Goal: Task Accomplishment & Management: Manage account settings

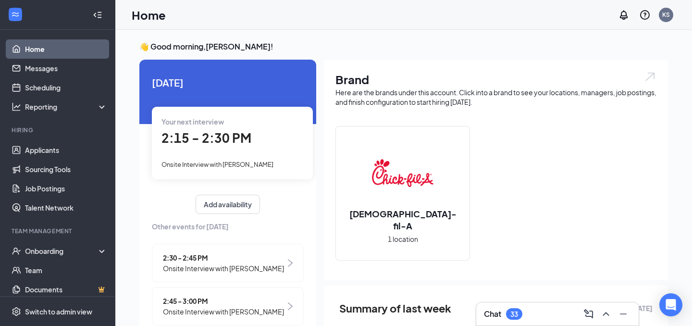
click at [505, 305] on div "Chat 33" at bounding box center [557, 313] width 162 height 23
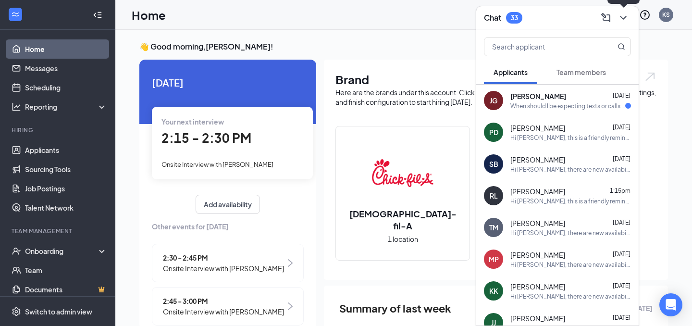
click at [622, 21] on icon "ChevronDown" at bounding box center [623, 18] width 12 height 12
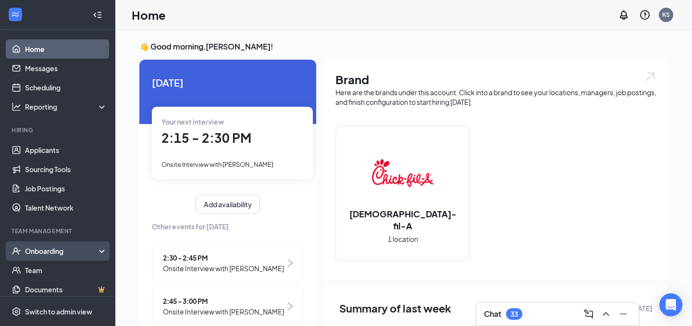
click at [50, 255] on div "Onboarding" at bounding box center [62, 251] width 74 height 10
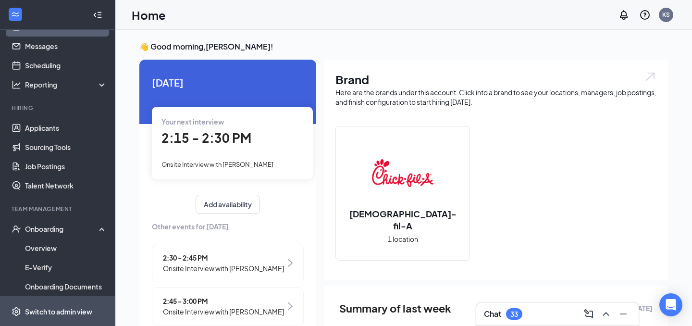
scroll to position [103, 0]
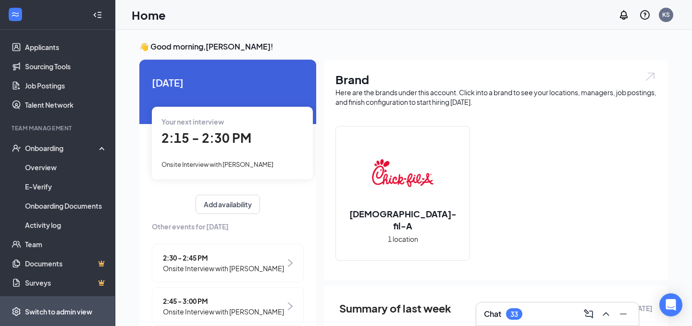
click at [78, 313] on div "Switch to admin view" at bounding box center [58, 311] width 67 height 10
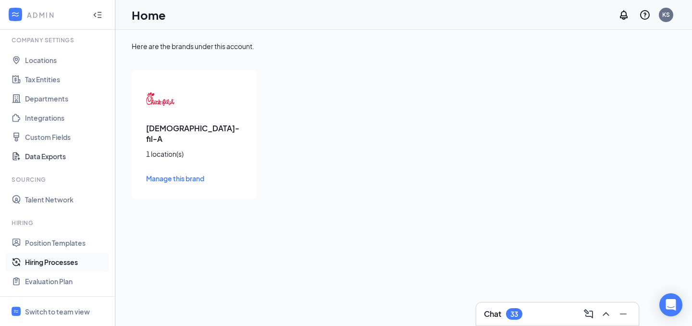
scroll to position [43, 0]
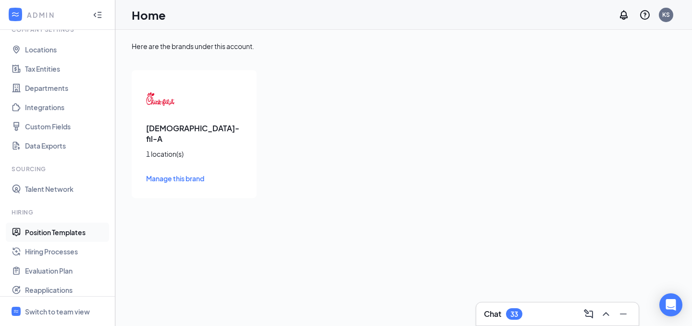
click at [65, 237] on link "Position Templates" at bounding box center [66, 231] width 82 height 19
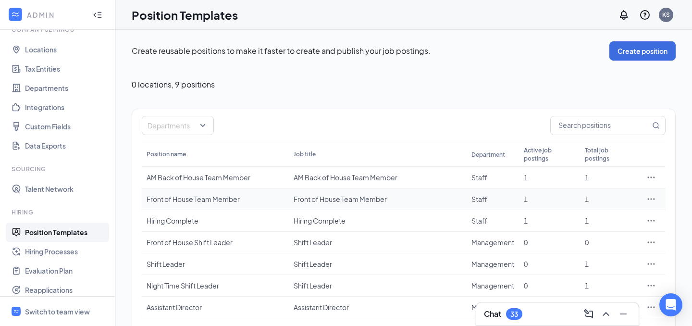
click at [654, 194] on icon "Ellipses" at bounding box center [651, 199] width 10 height 10
click at [610, 234] on span "Duplicate" at bounding box center [606, 233] width 83 height 11
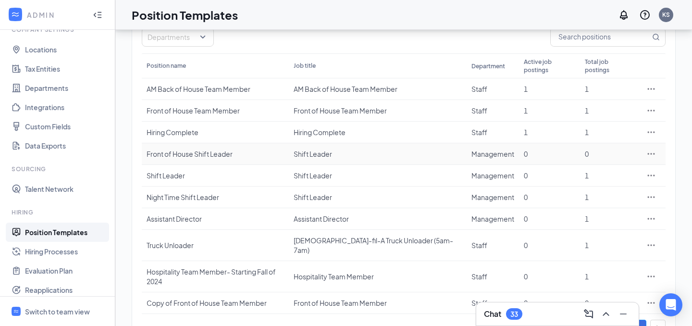
scroll to position [89, 0]
click at [661, 291] on td at bounding box center [650, 302] width 29 height 22
click at [655, 297] on icon "Ellipses" at bounding box center [651, 302] width 10 height 10
click at [614, 186] on span "Edit" at bounding box center [606, 188] width 83 height 11
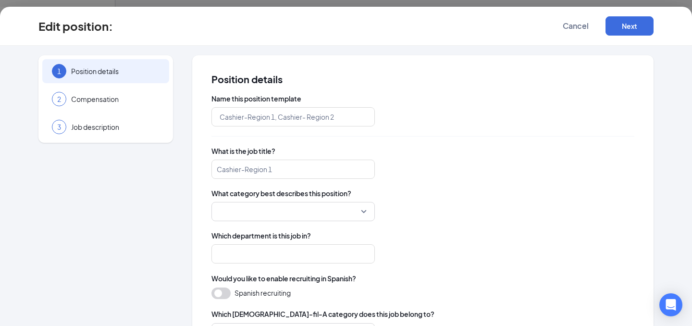
type input "Copy of Front of House Team Member"
type input "Front of House Team Member"
type input "Staff"
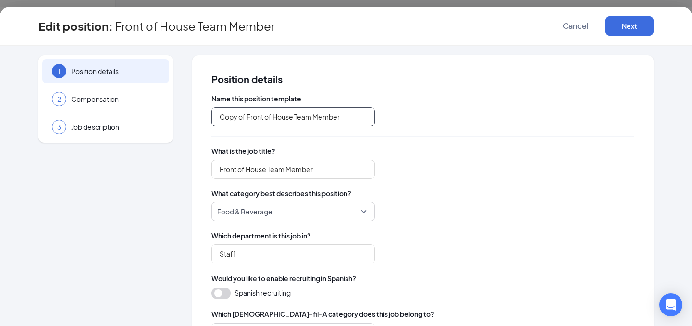
drag, startPoint x: 245, startPoint y: 117, endPoint x: 192, endPoint y: 112, distance: 54.0
click at [192, 112] on div "Position details Name this position template Copy of Front of House Team Member…" at bounding box center [422, 322] width 461 height 534
drag, startPoint x: 253, startPoint y: 117, endPoint x: 190, endPoint y: 112, distance: 63.1
click at [190, 112] on div "1 Position details 2 Compensation 3 Job description Position details Name this …" at bounding box center [345, 322] width 615 height 534
drag, startPoint x: 245, startPoint y: 116, endPoint x: 213, endPoint y: 111, distance: 32.6
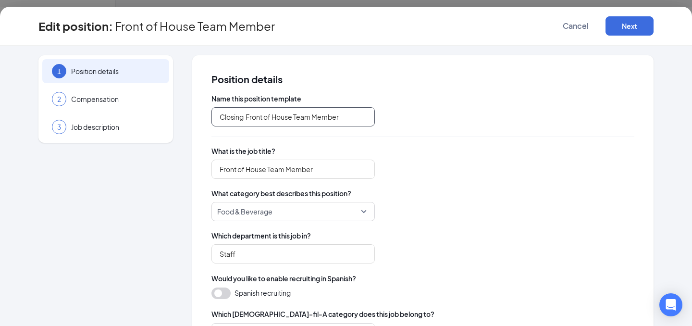
click at [213, 111] on input "Closing Front of House Team Member" at bounding box center [292, 116] width 163 height 19
type input "Closing Front of House Team Member"
click at [219, 166] on input "Front of House Team Member" at bounding box center [292, 168] width 163 height 19
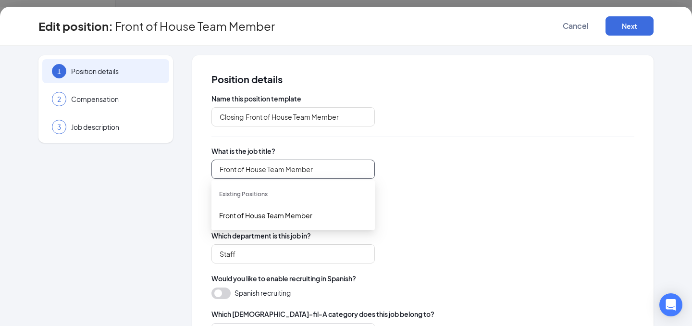
paste input "Closing"
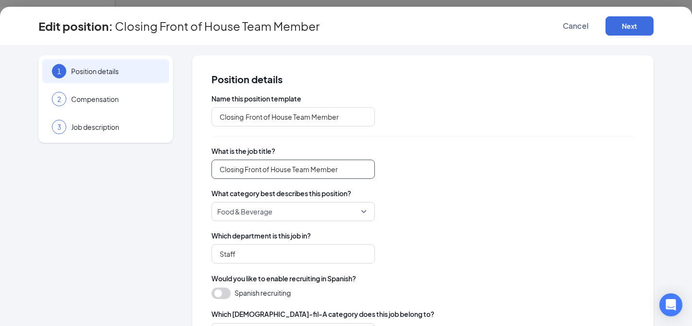
type input "Closing Front of House Team Member"
click at [527, 198] on div "What category best describes this position? Food & Beverage" at bounding box center [422, 204] width 423 height 33
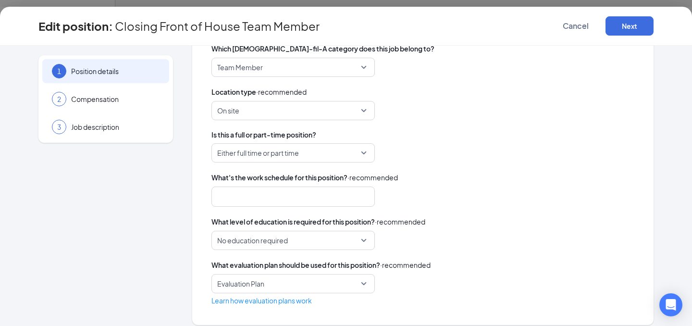
scroll to position [273, 0]
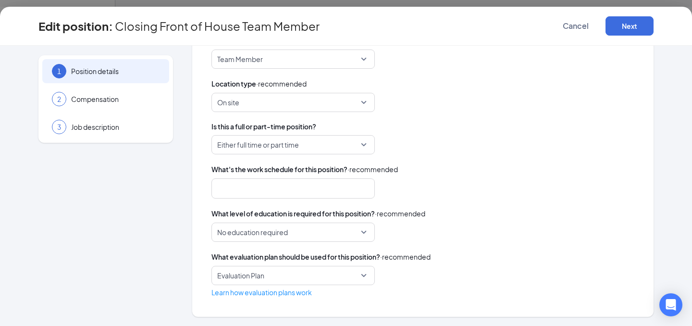
click at [267, 193] on div at bounding box center [288, 188] width 138 height 15
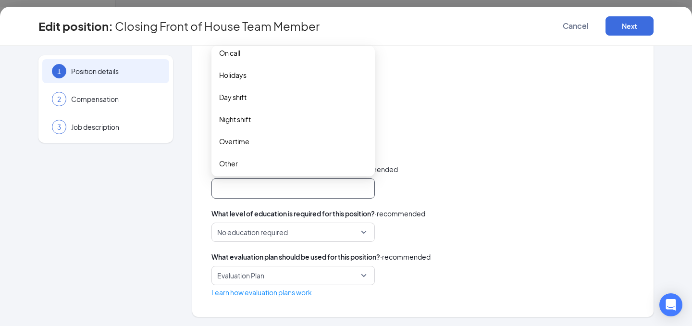
scroll to position [120, 0]
click at [254, 116] on span "Night shift" at bounding box center [293, 117] width 148 height 11
click at [475, 212] on div "What level of education is required for this position? · recommended" at bounding box center [422, 213] width 423 height 11
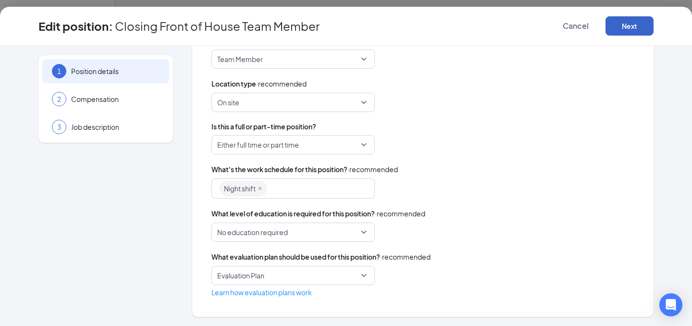
click at [625, 26] on button "Next" at bounding box center [629, 25] width 48 height 19
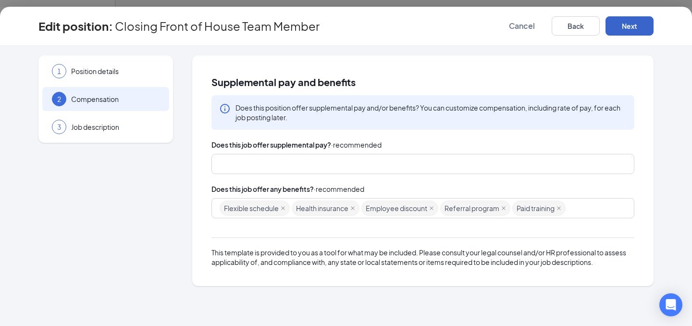
scroll to position [0, 0]
click at [632, 25] on button "Next" at bounding box center [629, 25] width 48 height 19
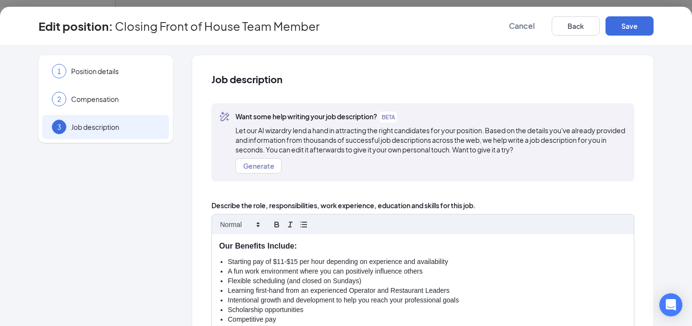
scroll to position [48, 0]
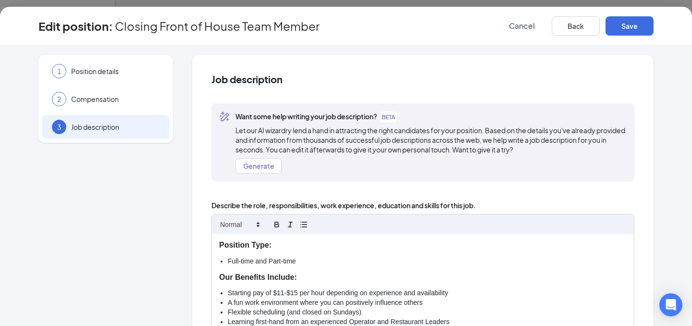
click at [449, 293] on li "Starting pay of $11-$15 per hour depending on experience and availability" at bounding box center [427, 293] width 399 height 10
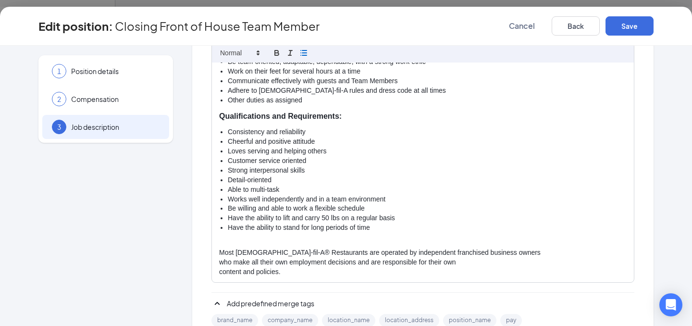
scroll to position [226, 0]
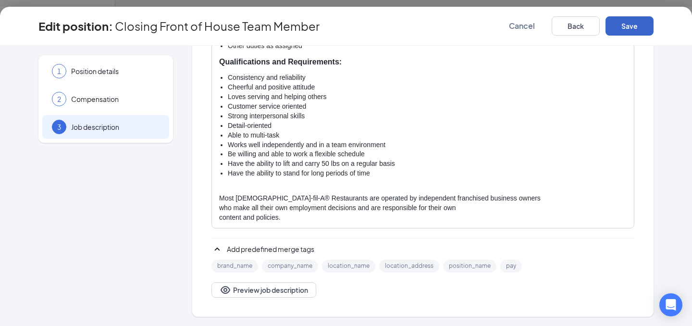
click at [646, 27] on button "Save" at bounding box center [629, 25] width 48 height 19
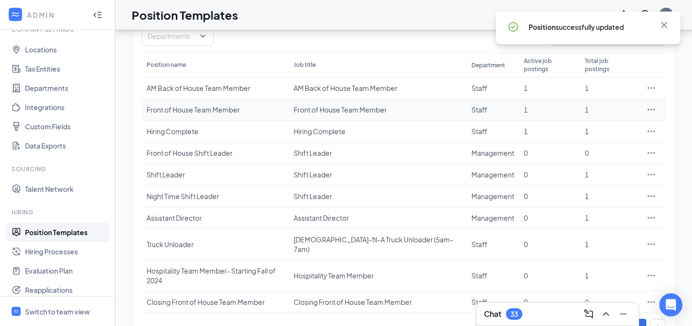
click at [647, 105] on icon "Ellipses" at bounding box center [651, 110] width 10 height 10
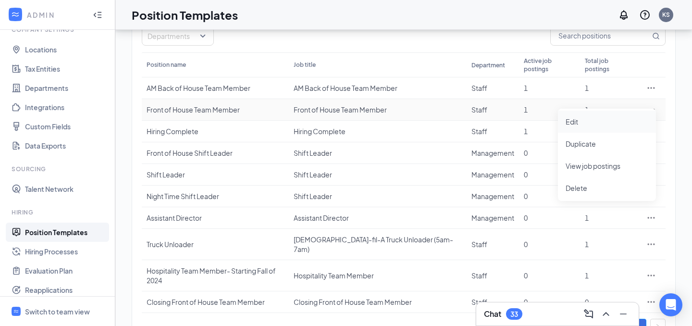
click at [614, 124] on span "Edit" at bounding box center [606, 121] width 83 height 11
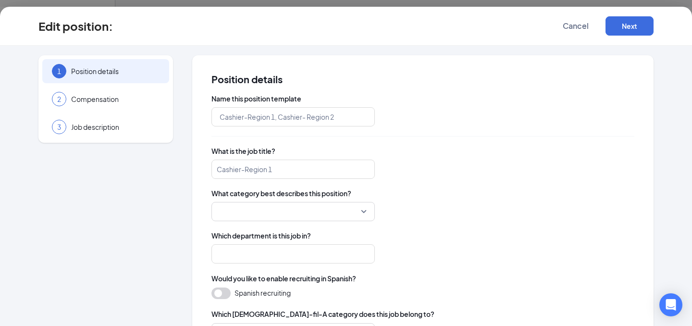
type input "Front of House Team Member"
type input "Staff"
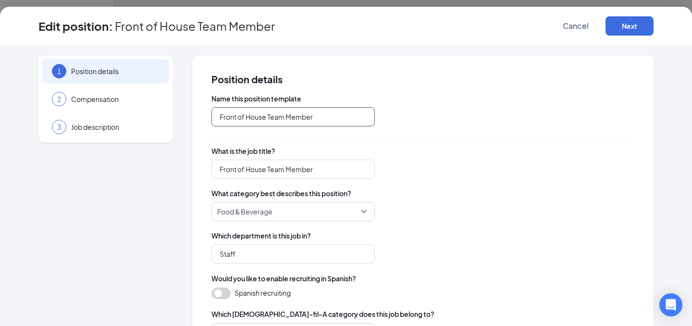
click at [218, 117] on input "Front of House Team Member" at bounding box center [292, 116] width 163 height 19
type input "Morning Front of House Team Member"
click at [218, 169] on input "Front of House Team Member" at bounding box center [292, 168] width 163 height 19
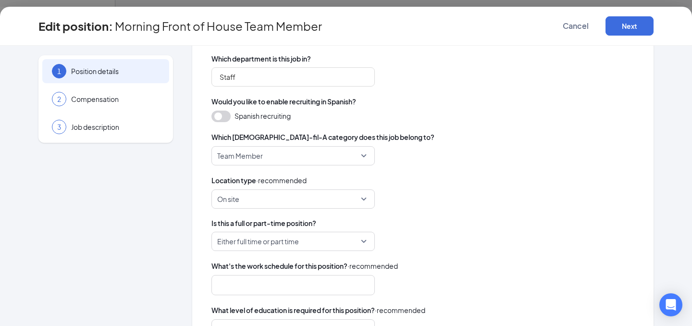
scroll to position [178, 0]
click at [282, 282] on div at bounding box center [288, 283] width 138 height 15
type input "Morning Front of House Team Member"
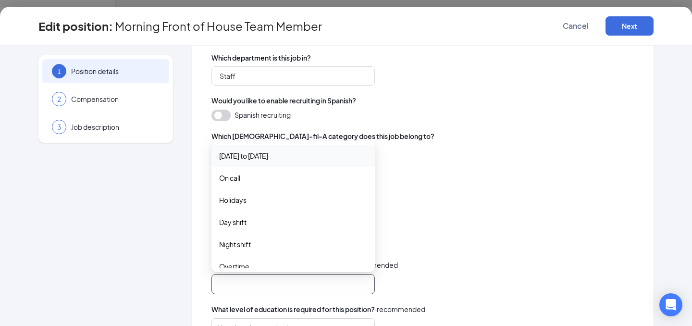
scroll to position [88, 0]
click at [255, 223] on span "Day shift" at bounding box center [293, 222] width 148 height 11
click at [496, 290] on div "Day shift day_shift night_shift overtime 8 hour shift 10 hour shift 12 hour shi…" at bounding box center [422, 284] width 423 height 20
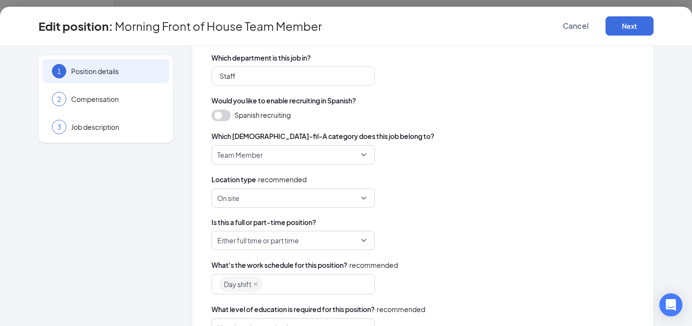
scroll to position [273, 0]
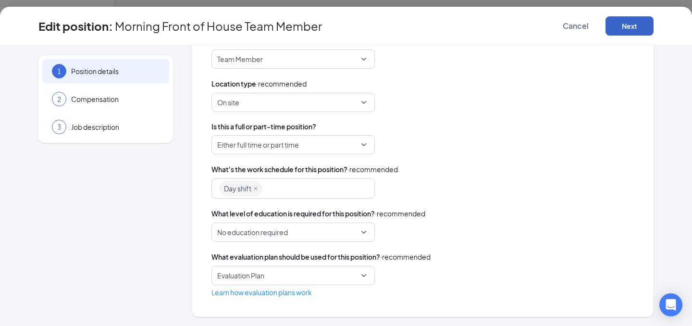
click at [627, 24] on button "Next" at bounding box center [629, 25] width 48 height 19
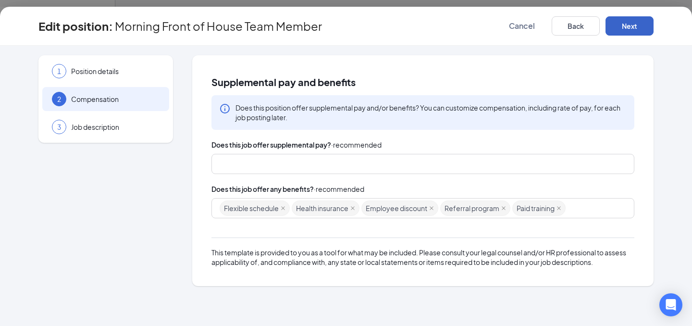
click at [632, 29] on button "Next" at bounding box center [629, 25] width 48 height 19
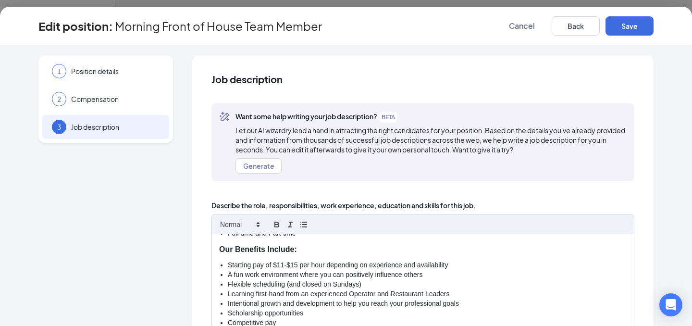
scroll to position [76, 0]
click at [463, 264] on li "Starting pay of $11-$15 per hour depending on experience and availability" at bounding box center [427, 264] width 399 height 10
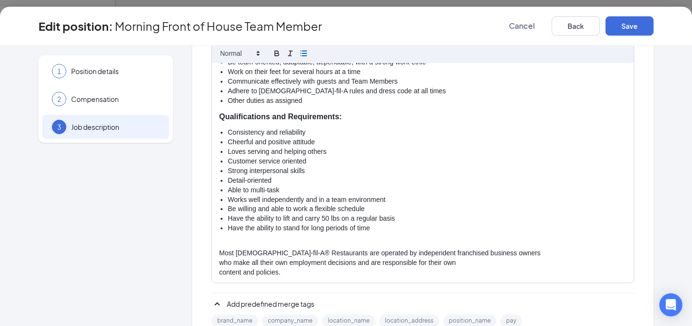
scroll to position [226, 0]
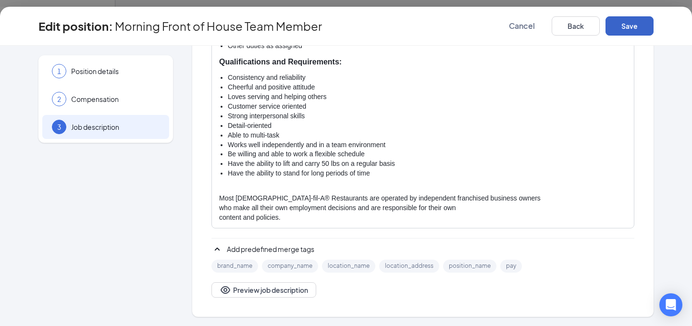
click at [643, 25] on button "Save" at bounding box center [629, 25] width 48 height 19
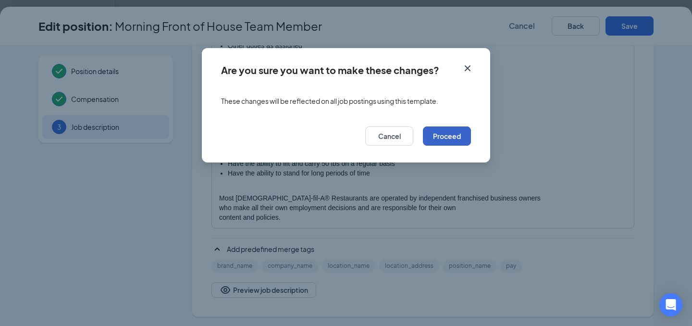
click at [447, 140] on button "Proceed" at bounding box center [447, 135] width 48 height 19
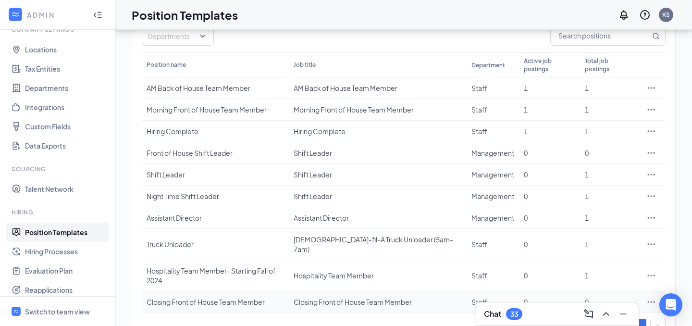
click at [653, 297] on icon "Ellipses" at bounding box center [651, 302] width 10 height 10
click at [603, 187] on span "Edit" at bounding box center [606, 188] width 83 height 11
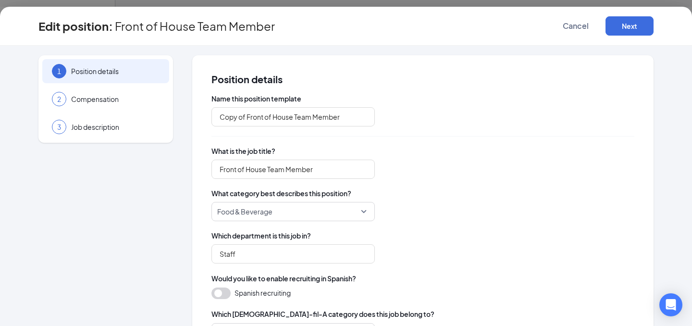
type input "Closing Front of House Team Member"
click at [579, 26] on span "Cancel" at bounding box center [575, 26] width 26 height 10
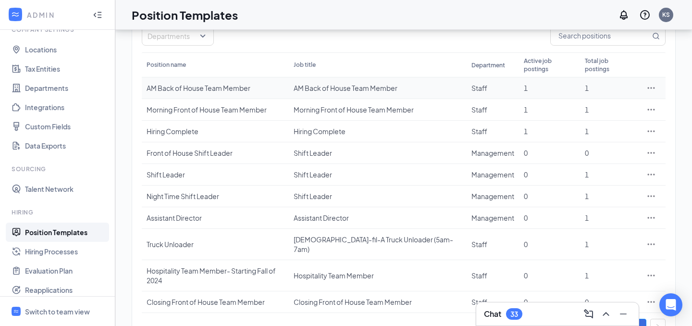
click at [647, 83] on icon "Ellipses" at bounding box center [651, 88] width 10 height 10
click at [602, 122] on span "Duplicate" at bounding box center [606, 122] width 83 height 11
click at [638, 303] on div "Chat 33" at bounding box center [556, 314] width 163 height 24
click at [638, 319] on link "2" at bounding box center [638, 326] width 14 height 14
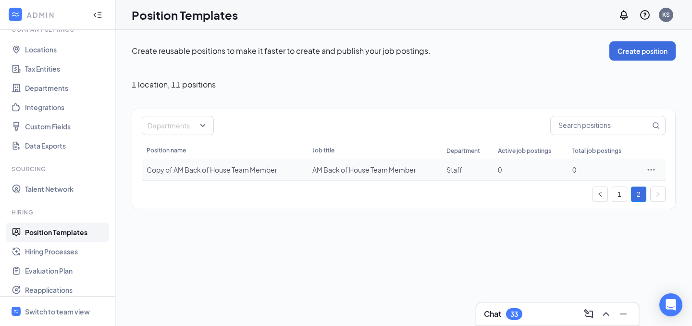
click at [647, 171] on icon "Ellipses" at bounding box center [651, 170] width 10 height 10
click at [612, 188] on span "Edit" at bounding box center [606, 189] width 83 height 11
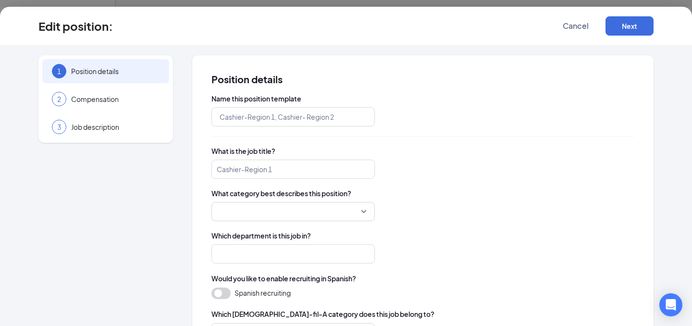
type input "Copy of AM Back of House Team Member"
type input "AM Back of House Team Member"
type input "Staff"
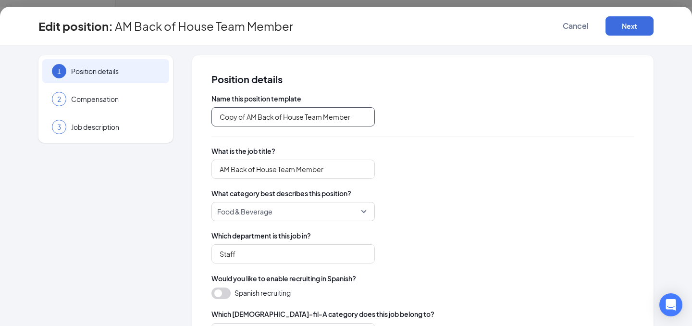
drag, startPoint x: 256, startPoint y: 118, endPoint x: 206, endPoint y: 118, distance: 49.9
click at [206, 118] on div "Position details Name this position template Copy of AM Back of House Team Memb…" at bounding box center [422, 322] width 461 height 534
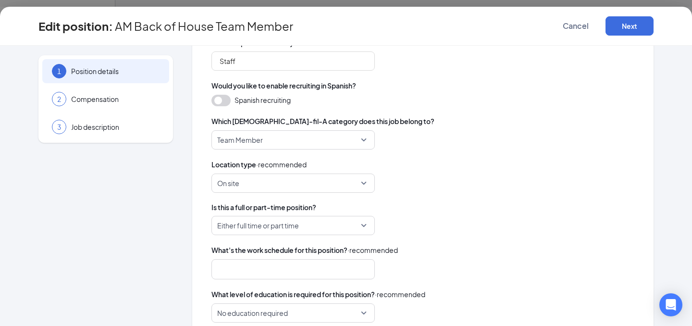
scroll to position [200, 0]
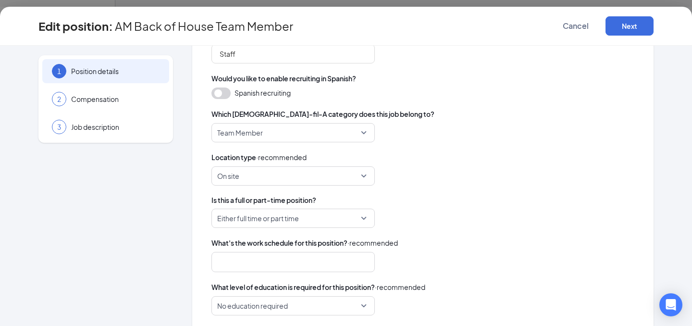
click at [269, 265] on div at bounding box center [288, 261] width 138 height 15
type input "Morning Back of House Team Member"
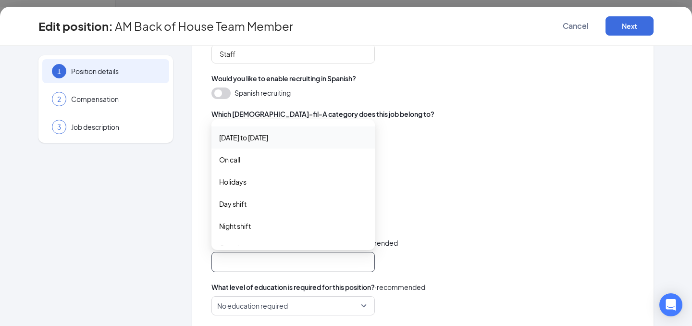
scroll to position [86, 0]
click at [253, 203] on span "Day shift" at bounding box center [293, 202] width 148 height 11
click at [464, 197] on span "Is this a full or part-time position?" at bounding box center [422, 200] width 423 height 10
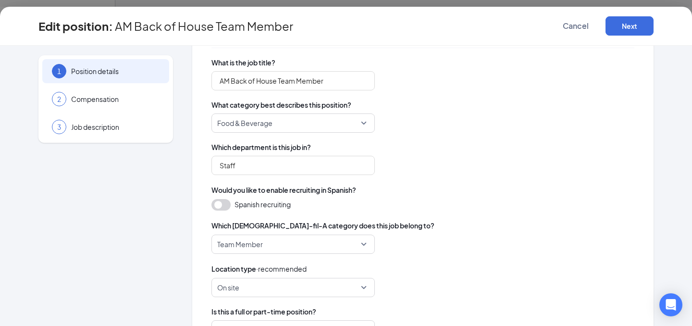
scroll to position [0, 0]
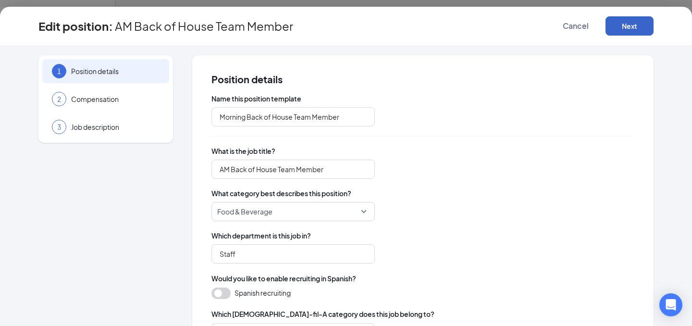
click at [634, 31] on button "Next" at bounding box center [629, 25] width 48 height 19
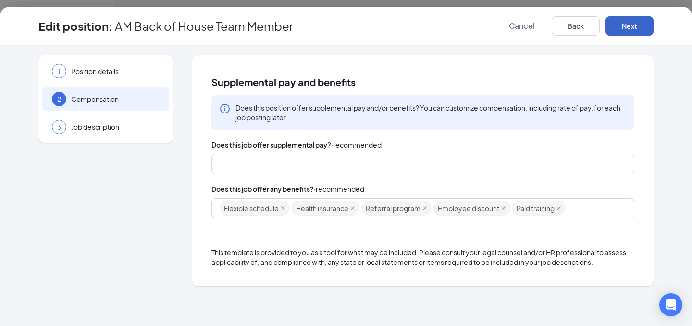
click at [627, 27] on button "Next" at bounding box center [629, 25] width 48 height 19
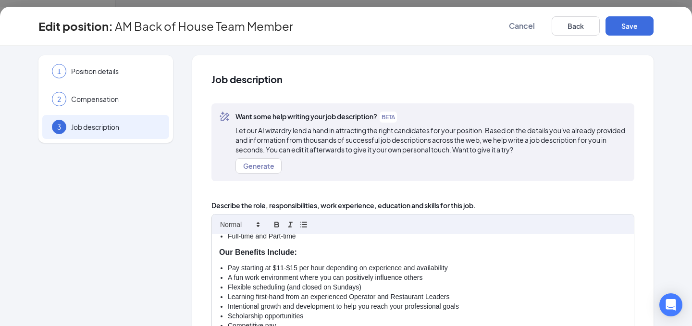
scroll to position [76, 0]
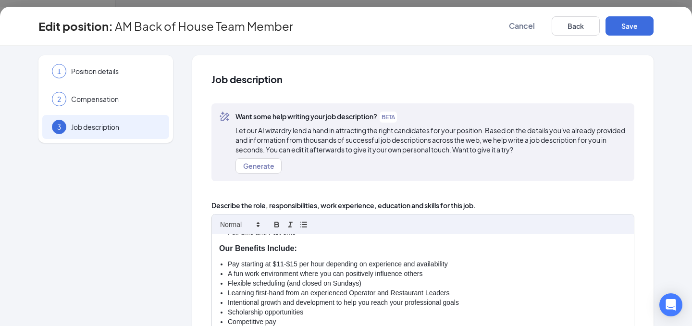
click at [455, 265] on li "Pay starting at $11-$15 per hour depending on experience and availability" at bounding box center [427, 264] width 399 height 10
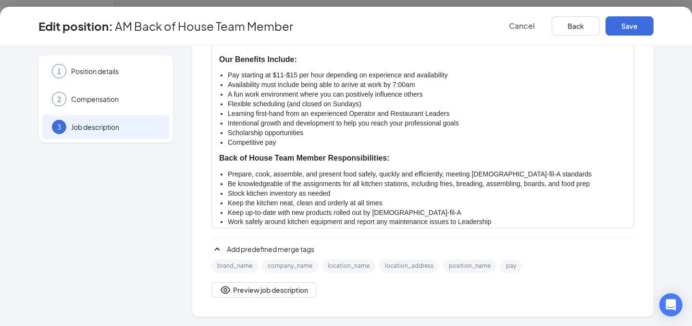
scroll to position [37, 0]
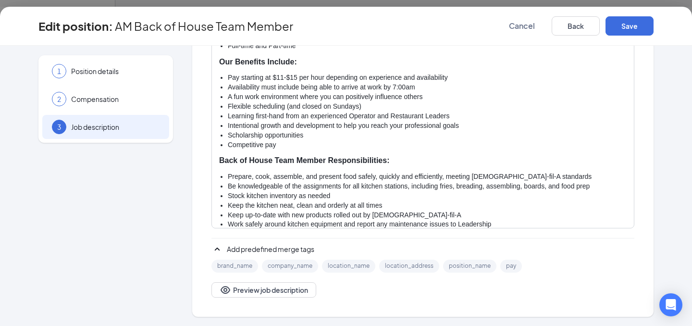
click at [395, 85] on li "Availability must include being able to arrive at work by 7:00am" at bounding box center [427, 88] width 399 height 10
click at [633, 24] on button "Save" at bounding box center [629, 25] width 48 height 19
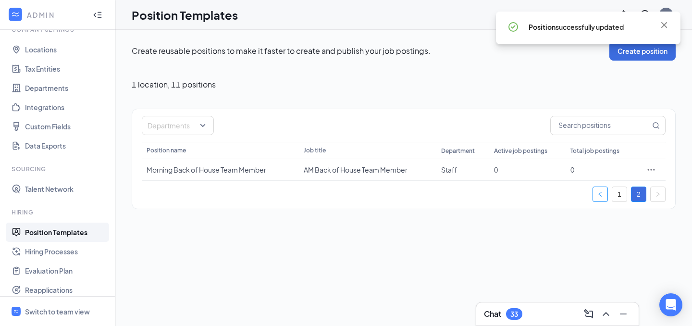
click at [604, 199] on button "button" at bounding box center [599, 193] width 15 height 15
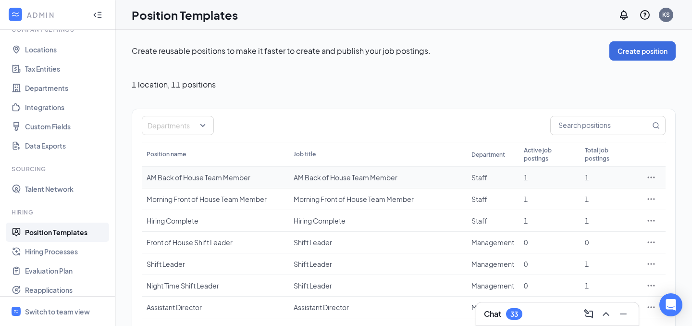
click at [651, 172] on icon "Ellipses" at bounding box center [651, 177] width 10 height 10
click at [589, 185] on span "Edit" at bounding box center [606, 189] width 83 height 11
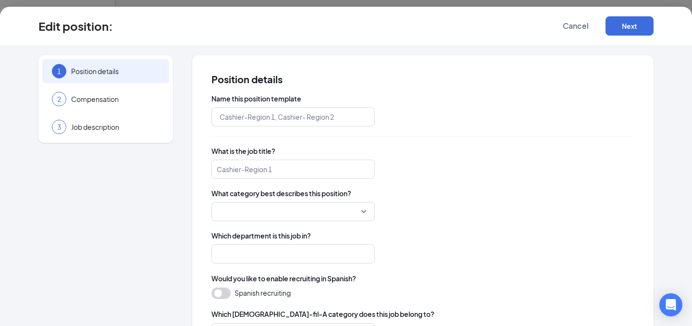
type input "AM Back of House Team Member"
type input "Staff"
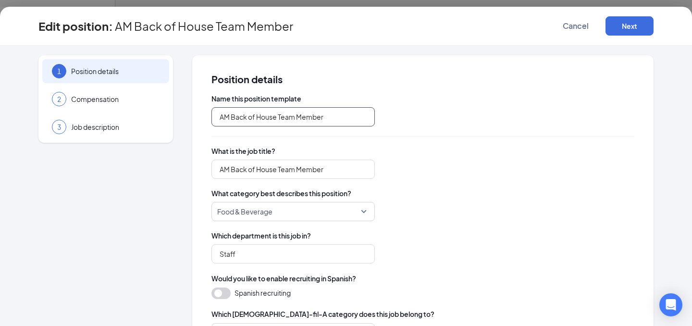
drag, startPoint x: 231, startPoint y: 117, endPoint x: 203, endPoint y: 117, distance: 28.3
click at [203, 117] on div "Position details Name this position template AM Back of House Team Member What …" at bounding box center [422, 322] width 461 height 534
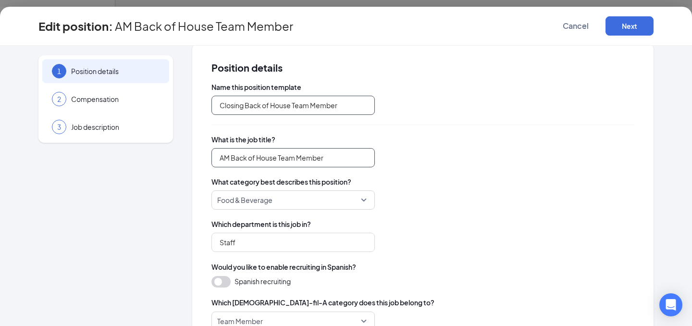
type input "Closing Back of House Team Member"
drag, startPoint x: 230, startPoint y: 156, endPoint x: 194, endPoint y: 156, distance: 36.0
click at [194, 156] on div "Position details Name this position template Closing Back of House Team Member …" at bounding box center [422, 311] width 461 height 534
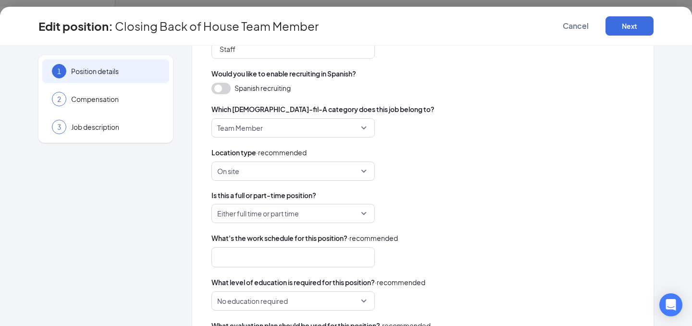
scroll to position [205, 0]
type input "Closing Back of House Team Member"
click at [266, 242] on span "What's the work schedule for this position?" at bounding box center [279, 237] width 136 height 11
click at [263, 252] on div at bounding box center [288, 256] width 138 height 15
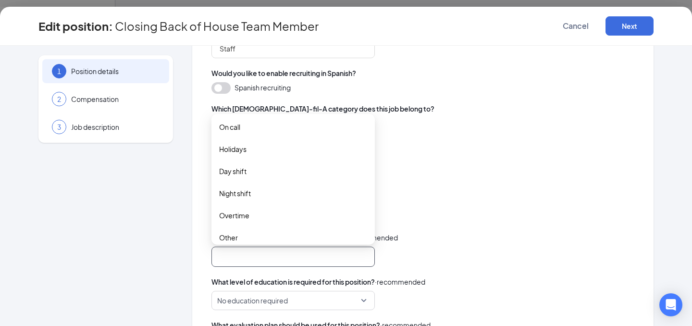
scroll to position [113, 0]
click at [268, 196] on span "Night shift" at bounding box center [293, 192] width 148 height 11
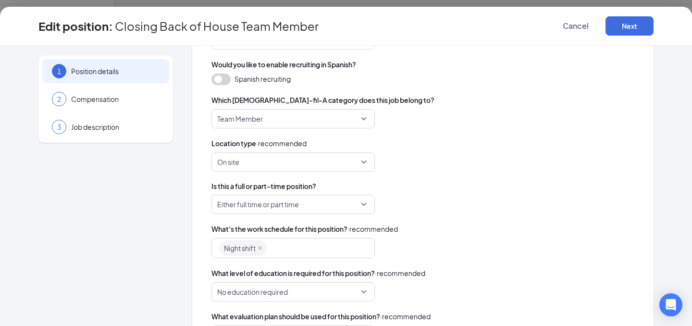
click at [514, 242] on div "Night shift day_shift night_shift overtime 8 hour shift 10 hour shift 12 hour s…" at bounding box center [422, 248] width 423 height 20
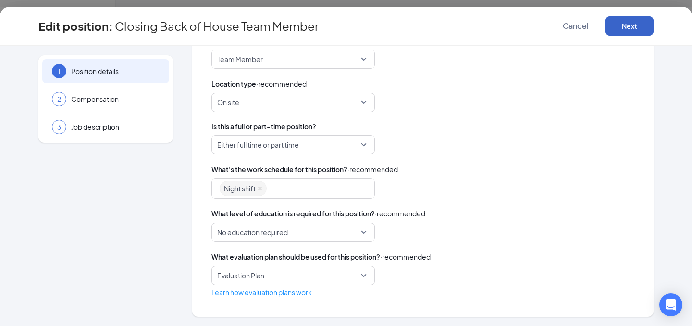
click at [612, 29] on button "Next" at bounding box center [629, 25] width 48 height 19
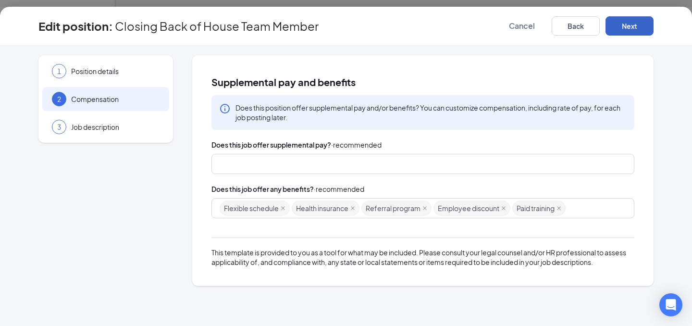
click at [607, 25] on button "Next" at bounding box center [629, 25] width 48 height 19
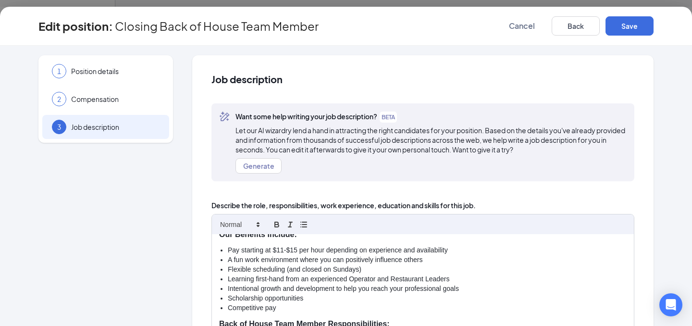
scroll to position [90, 0]
click at [460, 249] on li "Pay starting at $11-$15 per hour depending on experience and availability" at bounding box center [427, 251] width 399 height 10
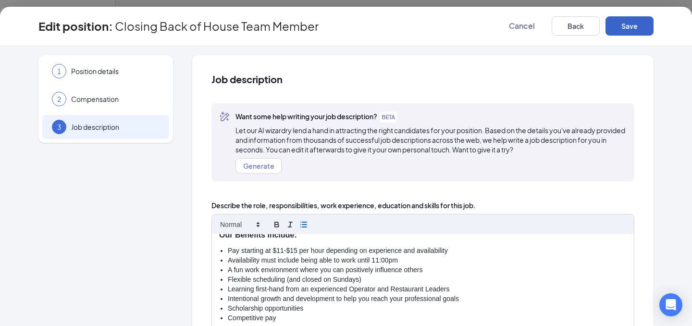
click at [634, 17] on button "Save" at bounding box center [629, 25] width 48 height 19
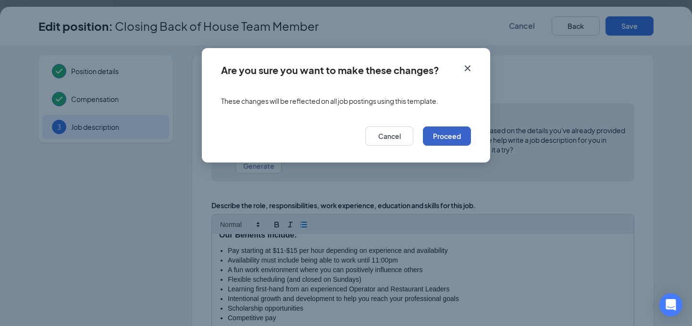
click at [451, 137] on button "Proceed" at bounding box center [447, 135] width 48 height 19
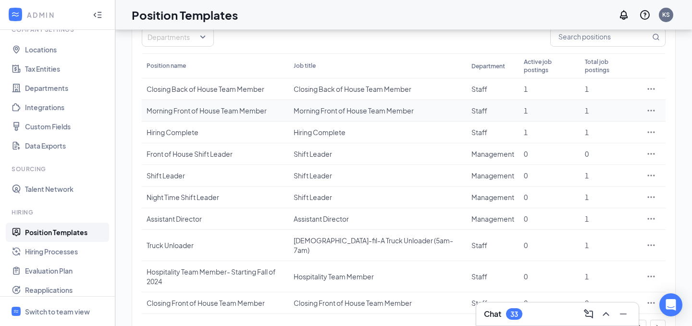
scroll to position [89, 0]
click at [635, 319] on link "2" at bounding box center [638, 326] width 14 height 14
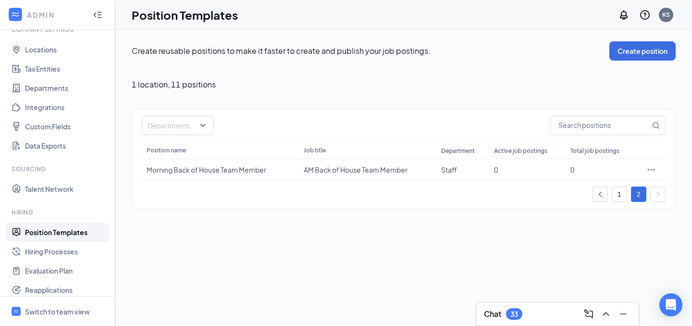
scroll to position [0, 0]
click at [650, 169] on icon "Ellipses" at bounding box center [651, 170] width 10 height 10
click at [600, 187] on span "Edit" at bounding box center [606, 189] width 83 height 11
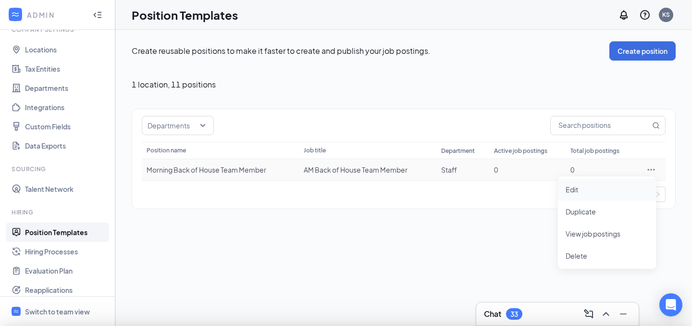
type input "Morning Back of House Team Member"
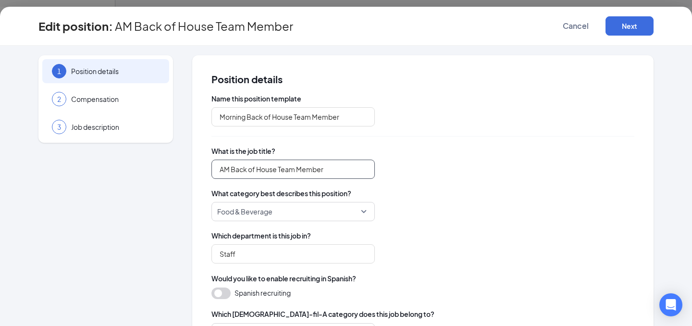
drag, startPoint x: 229, startPoint y: 166, endPoint x: 201, endPoint y: 166, distance: 27.9
click at [201, 166] on div "Position details Name this position template Morning Back of House Team Member …" at bounding box center [422, 322] width 461 height 534
type input "Morning Back of House Team Member"
click at [629, 31] on button "Next" at bounding box center [629, 25] width 48 height 19
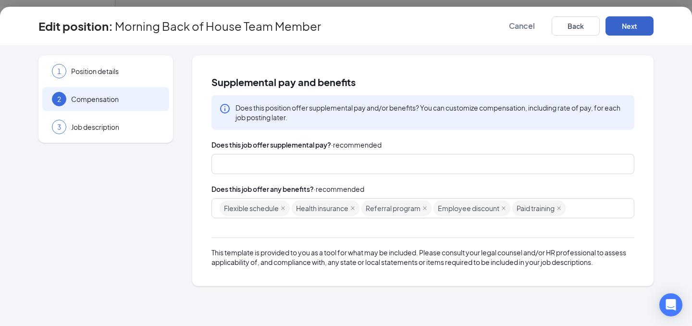
click at [629, 31] on button "Next" at bounding box center [629, 25] width 48 height 19
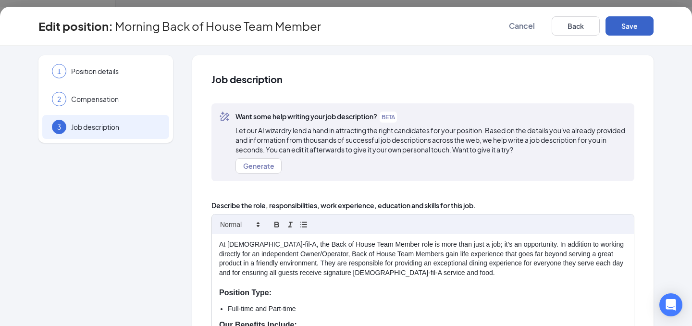
click at [629, 31] on button "Save" at bounding box center [629, 25] width 48 height 19
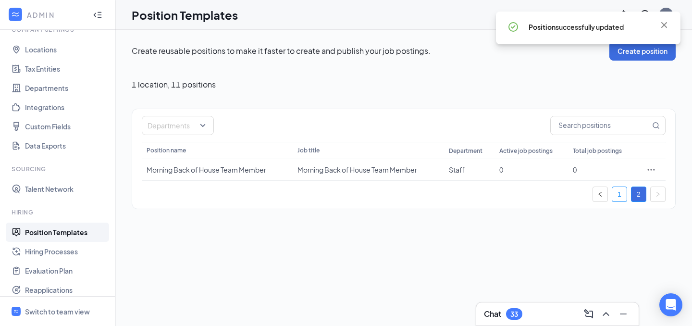
click at [619, 191] on link "1" at bounding box center [619, 194] width 14 height 14
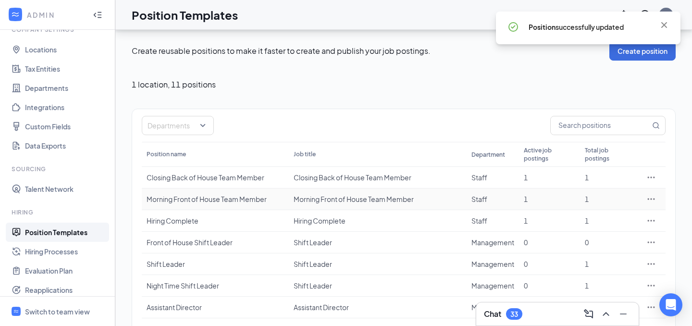
scroll to position [89, 0]
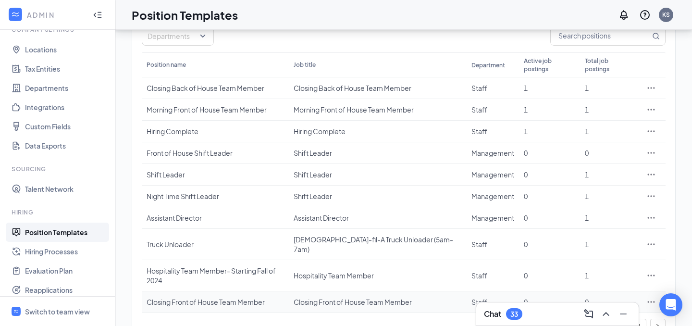
click at [651, 301] on icon "Ellipses" at bounding box center [650, 301] width 7 height 1
click at [590, 188] on span "Edit" at bounding box center [606, 188] width 83 height 11
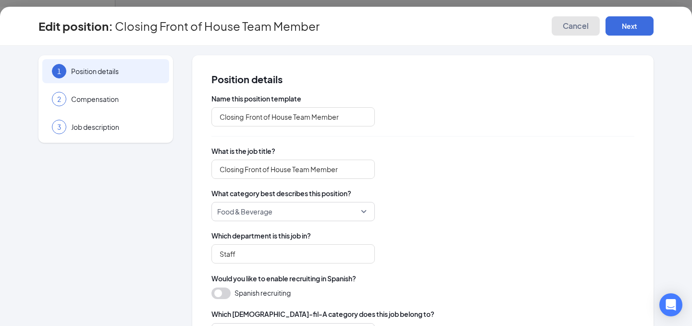
click at [577, 24] on span "Cancel" at bounding box center [575, 26] width 26 height 10
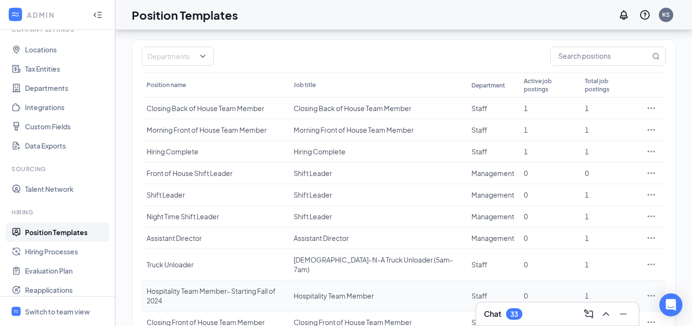
scroll to position [69, 0]
click at [649, 104] on icon "Ellipses" at bounding box center [651, 109] width 10 height 10
click at [609, 117] on span "Edit" at bounding box center [606, 120] width 83 height 11
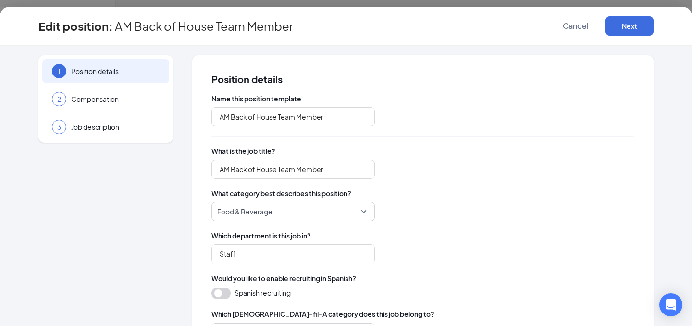
type input "Closing Back of House Team Member"
click at [574, 27] on span "Cancel" at bounding box center [575, 26] width 26 height 10
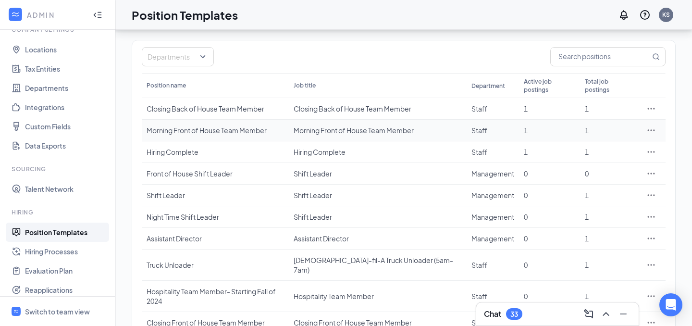
click at [646, 125] on icon "Ellipses" at bounding box center [651, 130] width 10 height 10
click at [575, 144] on span "Edit" at bounding box center [571, 142] width 12 height 9
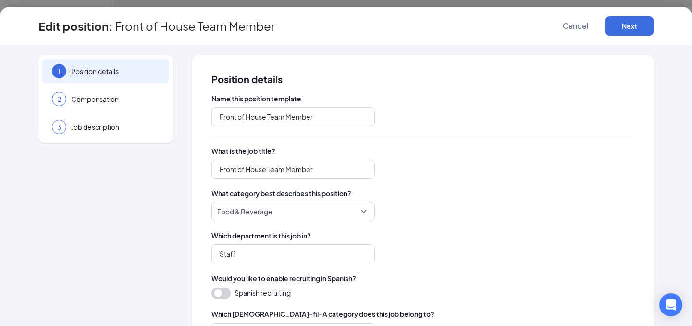
type input "Morning Front of House Team Member"
click at [582, 27] on span "Cancel" at bounding box center [575, 26] width 26 height 10
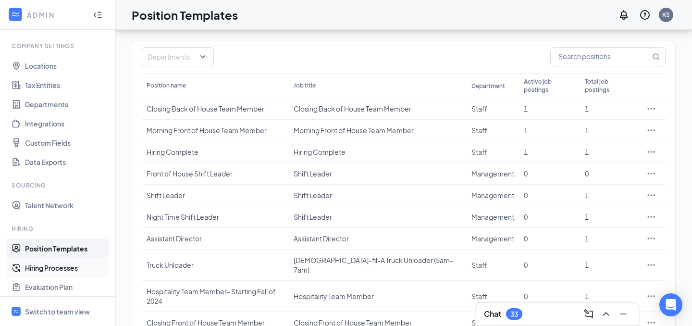
scroll to position [23, 0]
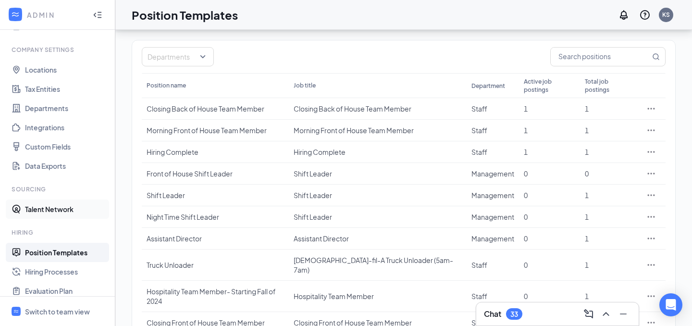
click at [52, 208] on link "Talent Network" at bounding box center [66, 208] width 82 height 19
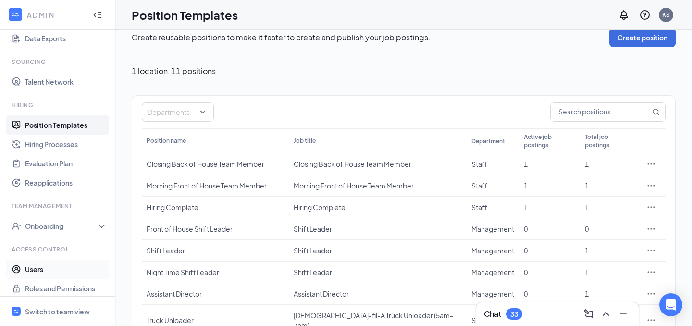
scroll to position [156, 0]
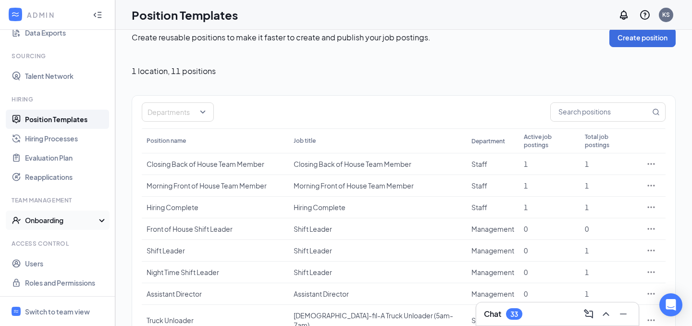
click at [55, 218] on div "Onboarding" at bounding box center [62, 220] width 74 height 10
click at [53, 309] on div "Switch to team view" at bounding box center [57, 311] width 65 height 10
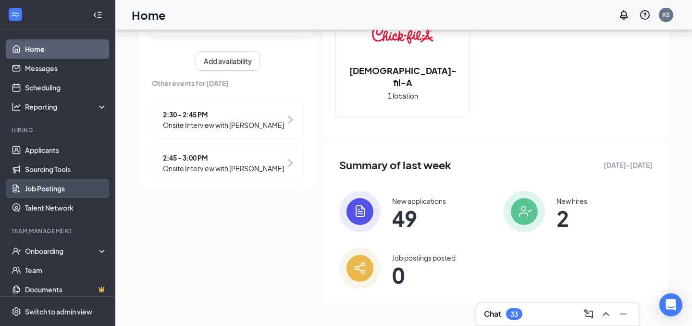
click at [63, 191] on link "Job Postings" at bounding box center [66, 188] width 82 height 19
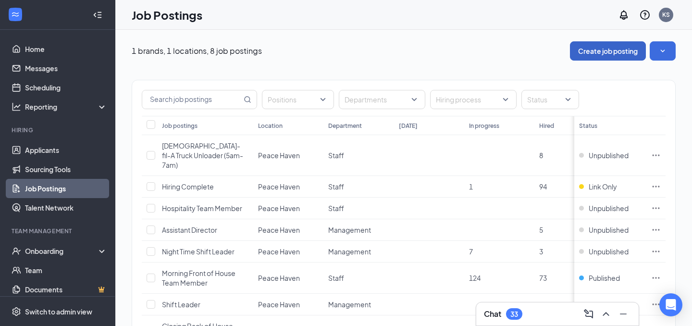
click at [632, 49] on button "Create job posting" at bounding box center [608, 50] width 76 height 19
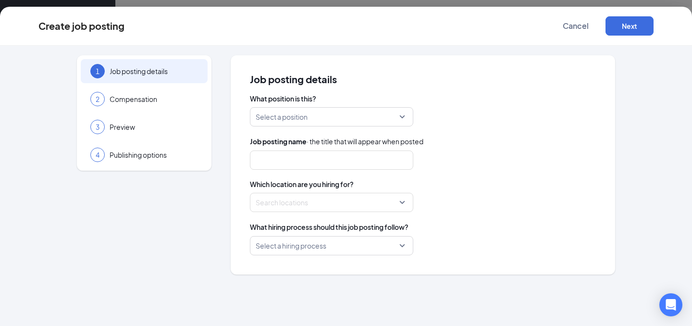
click at [346, 123] on input "search" at bounding box center [327, 117] width 145 height 18
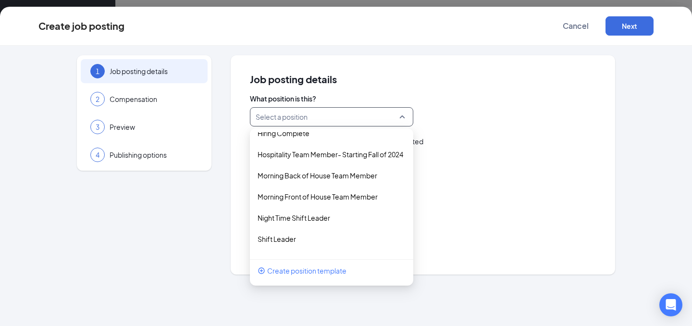
scroll to position [109, 0]
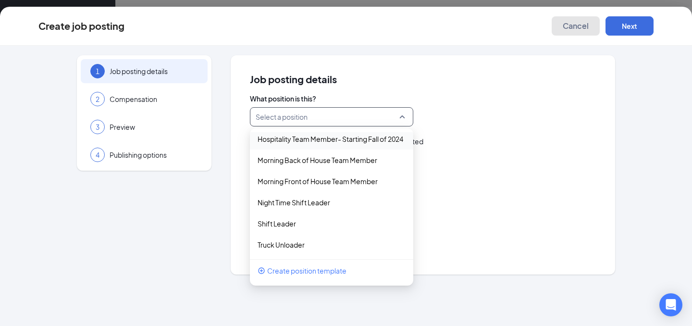
click at [579, 28] on span "Cancel" at bounding box center [575, 26] width 26 height 10
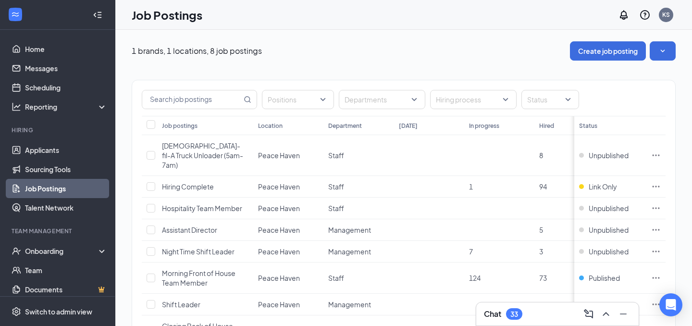
click at [619, 40] on div "1 brands, 1 locations, 8 job postings Create job posting Positions Departments …" at bounding box center [403, 215] width 576 height 370
click at [617, 41] on button "Create job posting" at bounding box center [608, 50] width 76 height 19
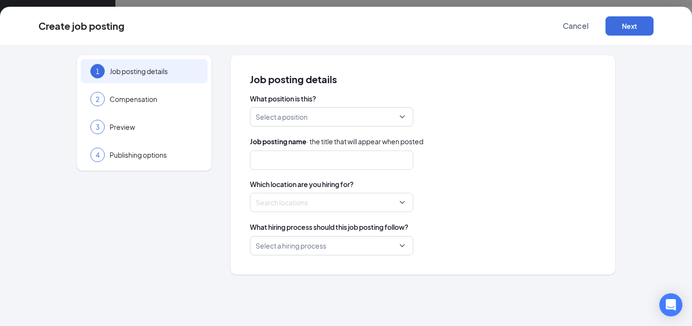
click at [413, 115] on div "Select a position" at bounding box center [331, 116] width 163 height 19
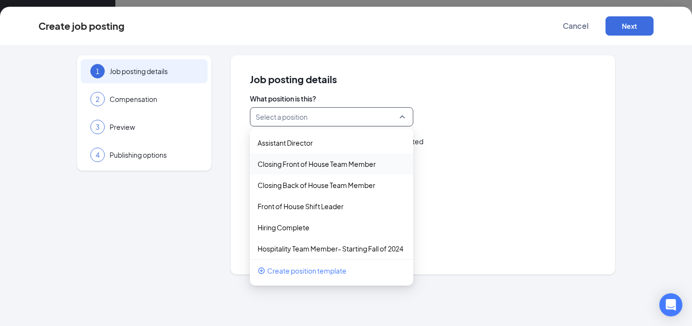
click at [343, 168] on div "Closing Front of House Team Member" at bounding box center [331, 163] width 163 height 21
type input "Closing Front of House Team Member"
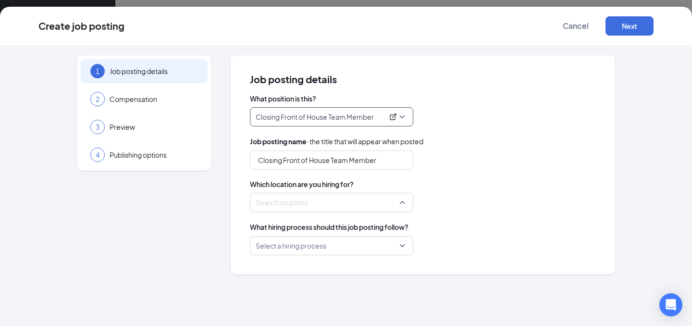
click at [356, 203] on div at bounding box center [328, 201] width 145 height 15
click at [281, 217] on body "Home Messages Scheduling Reporting Hiring Applicants Sourcing Tools Job Posting…" at bounding box center [346, 163] width 692 height 326
click at [278, 203] on div at bounding box center [328, 201] width 145 height 15
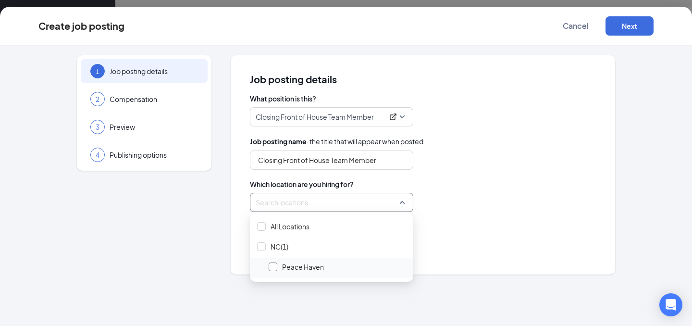
click at [273, 268] on div at bounding box center [272, 266] width 9 height 9
click at [441, 214] on div "What position is this? Closing Front of House Team Member 82738 256974 53091 As…" at bounding box center [423, 174] width 346 height 161
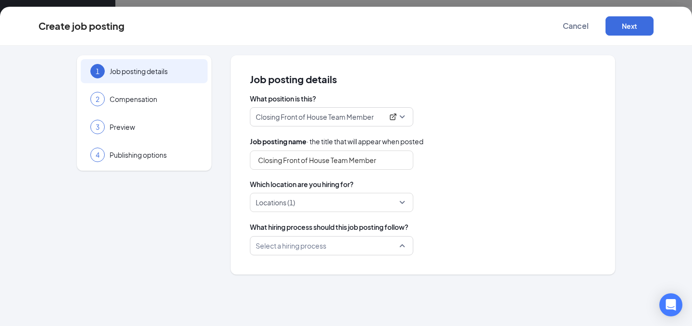
click at [354, 247] on input "search" at bounding box center [327, 245] width 145 height 18
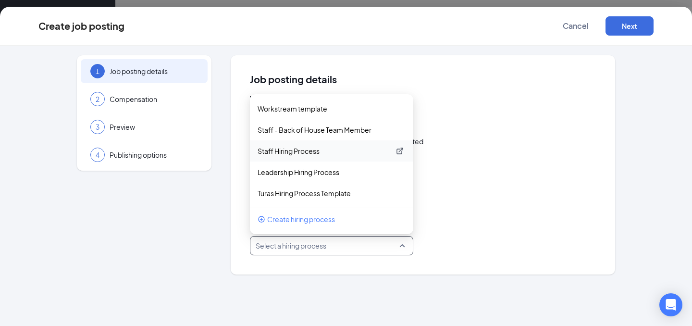
click at [329, 149] on p "Staff Hiring Process" at bounding box center [323, 151] width 133 height 10
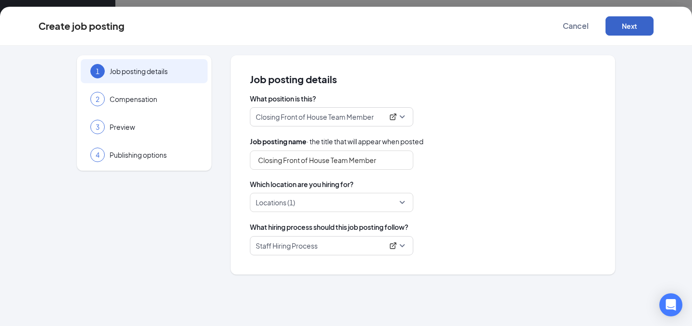
click at [608, 29] on button "Next" at bounding box center [629, 25] width 48 height 19
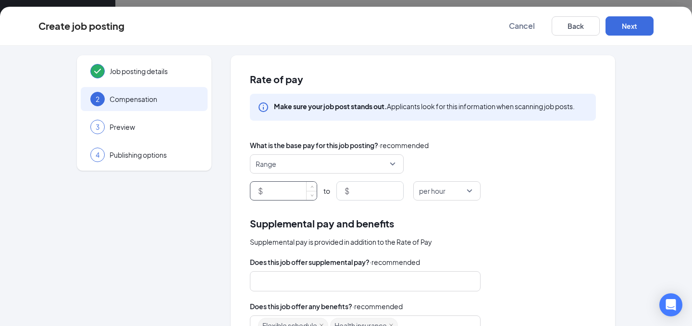
click at [287, 187] on input at bounding box center [291, 191] width 52 height 18
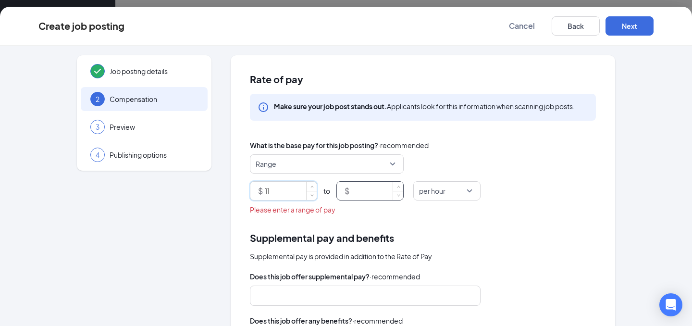
type input "11"
click at [357, 190] on input at bounding box center [377, 191] width 52 height 18
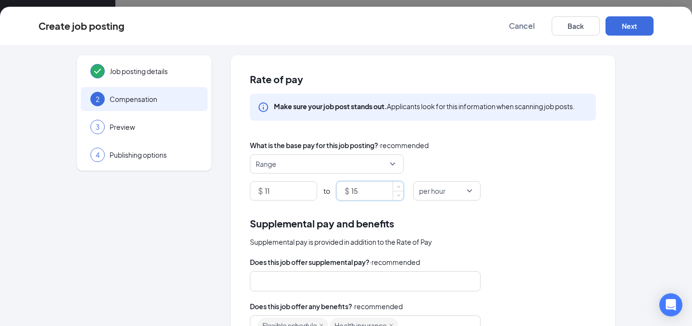
type input "15"
click at [492, 216] on div "Supplemental pay and benefits" at bounding box center [423, 223] width 346 height 15
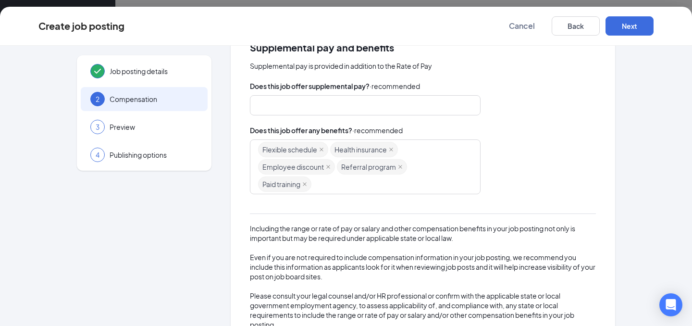
scroll to position [208, 0]
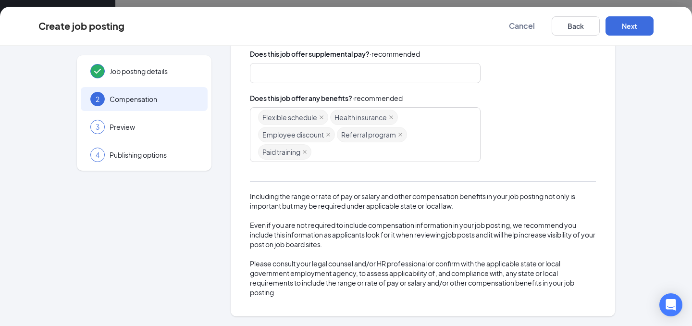
click at [635, 38] on div "Create job posting Cancel Back Next" at bounding box center [346, 26] width 692 height 39
click at [634, 33] on button "Next" at bounding box center [629, 25] width 48 height 19
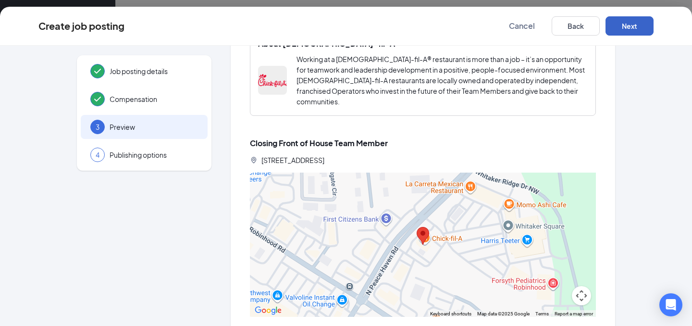
scroll to position [847, 0]
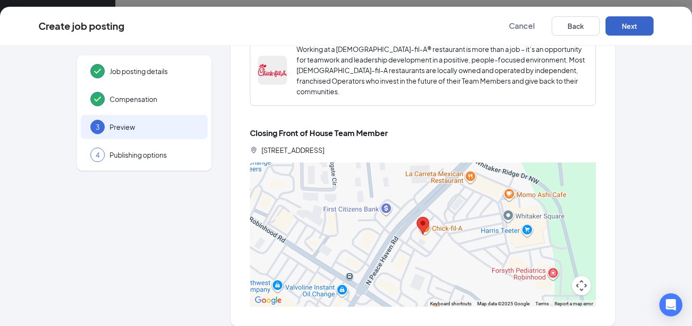
click at [619, 21] on button "Next" at bounding box center [629, 25] width 48 height 19
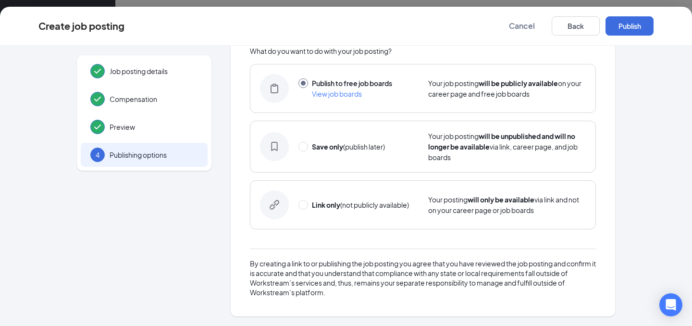
scroll to position [48, 0]
click at [619, 21] on button "Publish" at bounding box center [629, 25] width 48 height 19
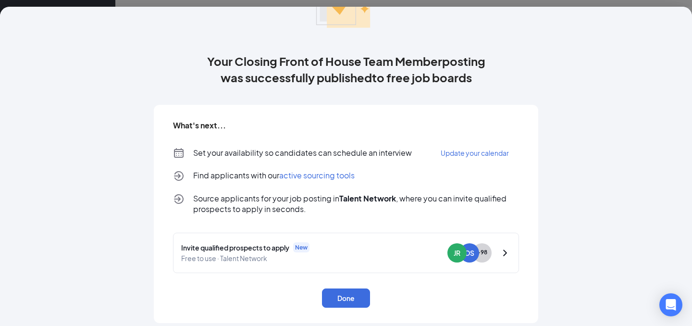
scroll to position [87, 0]
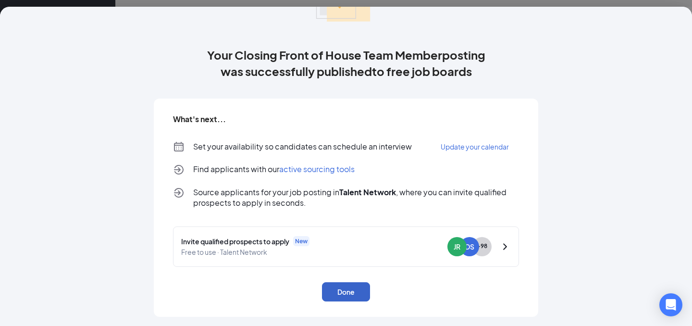
click at [326, 290] on button "Done" at bounding box center [346, 291] width 48 height 19
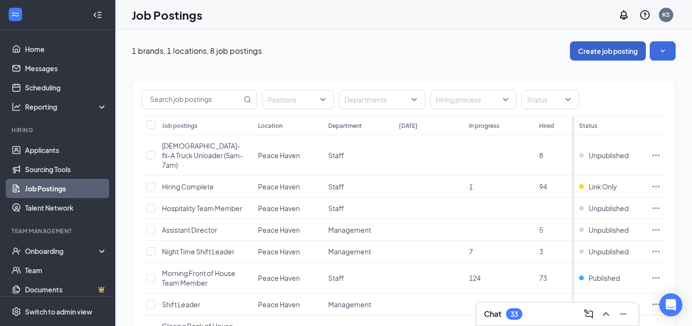
click at [606, 59] on button "Create job posting" at bounding box center [608, 50] width 76 height 19
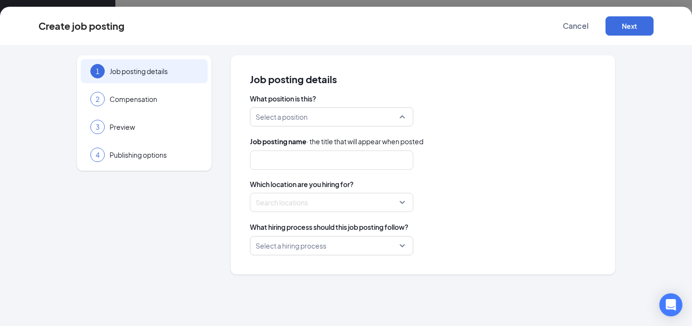
click at [340, 113] on input "search" at bounding box center [327, 117] width 145 height 18
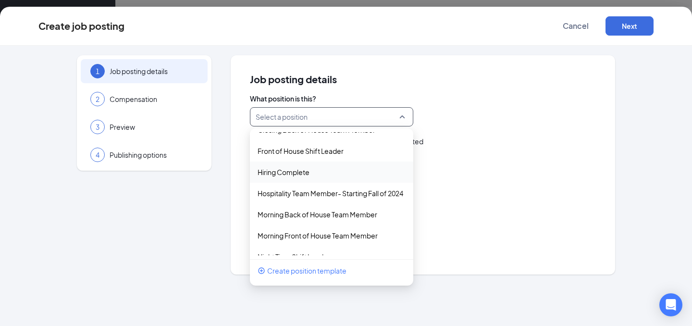
scroll to position [62, 0]
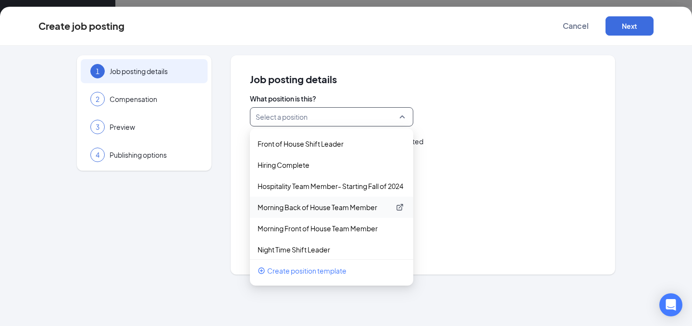
click at [319, 207] on p "Morning Back of House Team Member" at bounding box center [323, 207] width 133 height 10
type input "Morning Back of House Team Member"
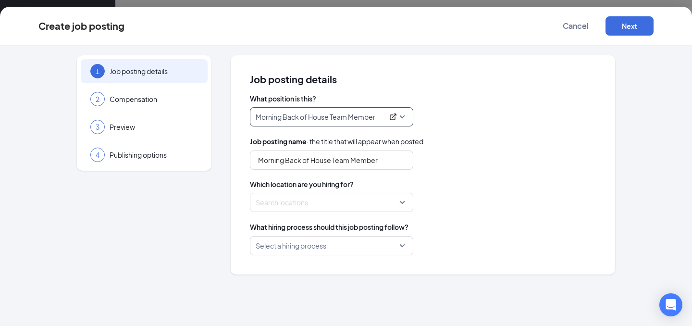
click at [317, 204] on div at bounding box center [328, 201] width 145 height 15
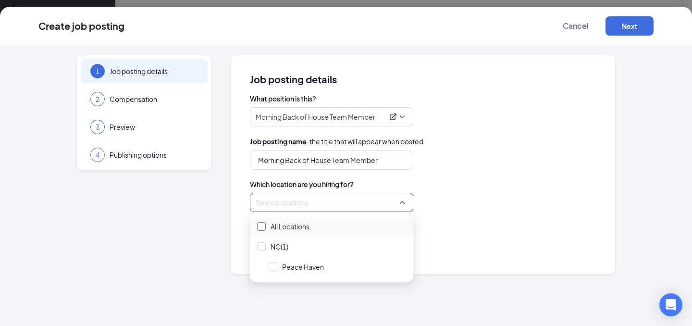
click at [263, 228] on div at bounding box center [261, 226] width 9 height 9
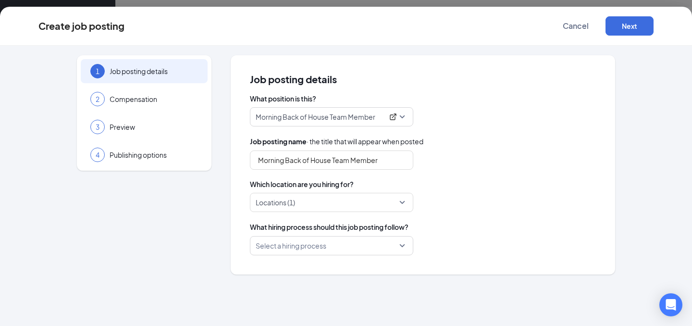
click at [490, 203] on div "Locations (1)" at bounding box center [423, 202] width 346 height 19
click at [371, 250] on input "search" at bounding box center [327, 245] width 145 height 18
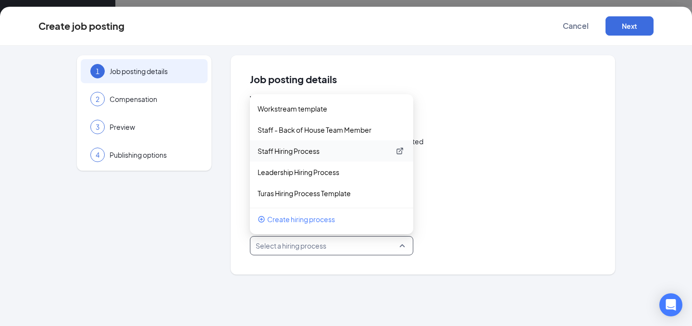
click at [304, 154] on p "Staff Hiring Process" at bounding box center [323, 151] width 133 height 10
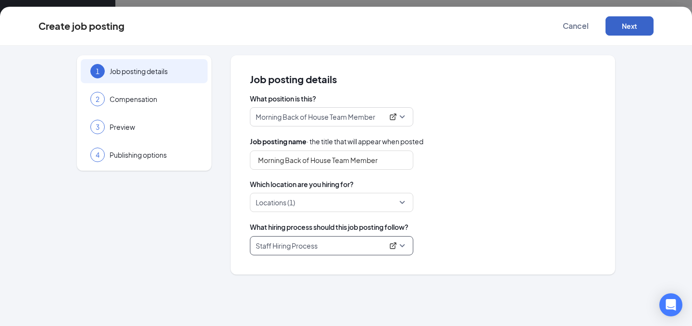
click at [632, 21] on button "Next" at bounding box center [629, 25] width 48 height 19
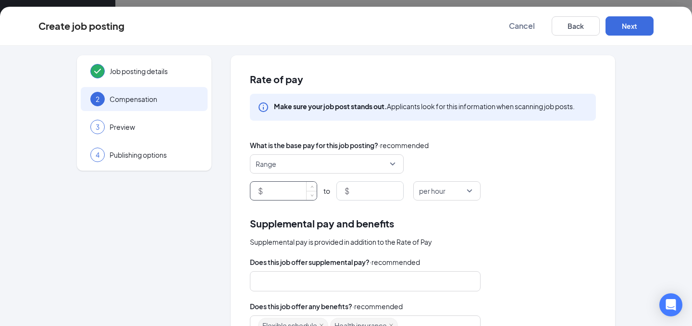
click at [296, 190] on input at bounding box center [291, 191] width 52 height 18
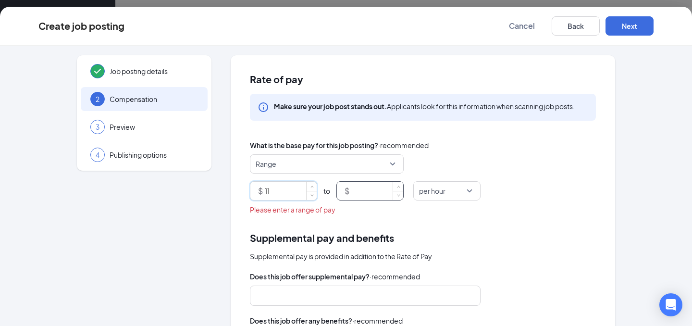
type input "11"
click at [365, 188] on input at bounding box center [377, 191] width 52 height 18
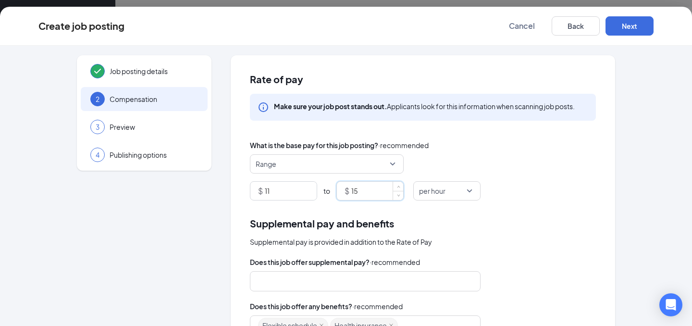
type input "15"
click at [499, 225] on div "Supplemental pay and benefits" at bounding box center [423, 223] width 346 height 15
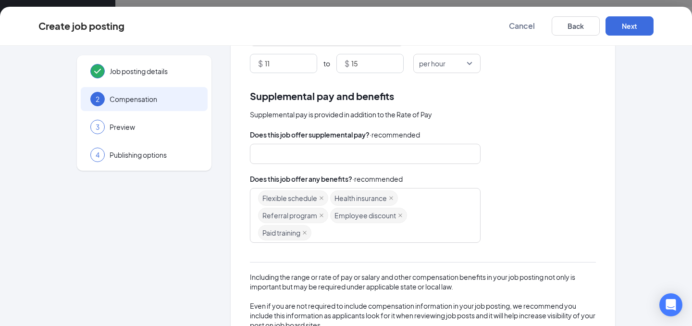
scroll to position [208, 0]
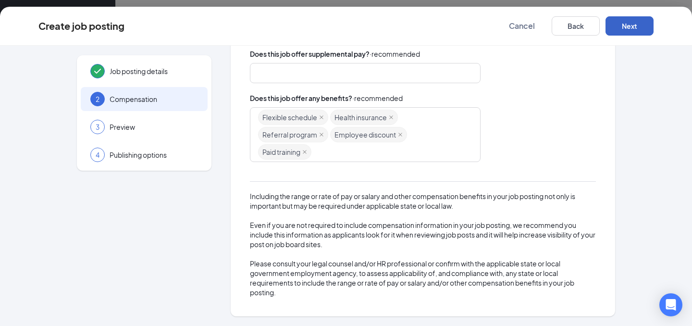
click at [621, 29] on button "Next" at bounding box center [629, 25] width 48 height 19
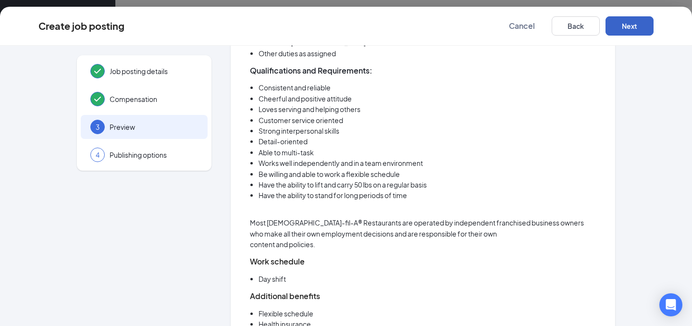
scroll to position [847, 0]
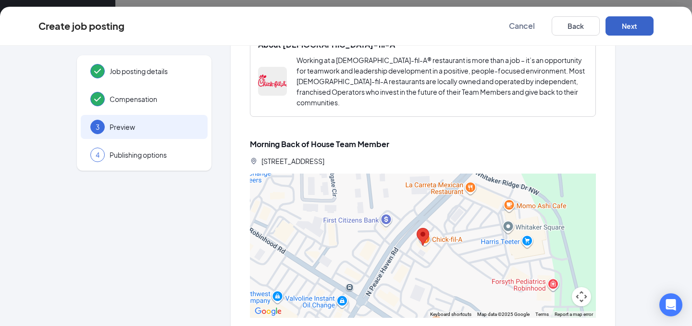
click at [619, 26] on button "Next" at bounding box center [629, 25] width 48 height 19
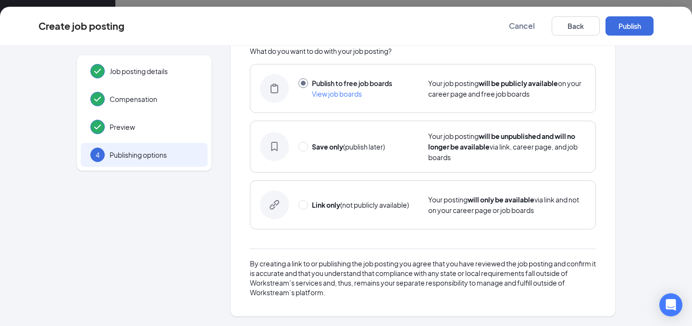
scroll to position [48, 0]
click at [632, 26] on button "Publish" at bounding box center [629, 25] width 48 height 19
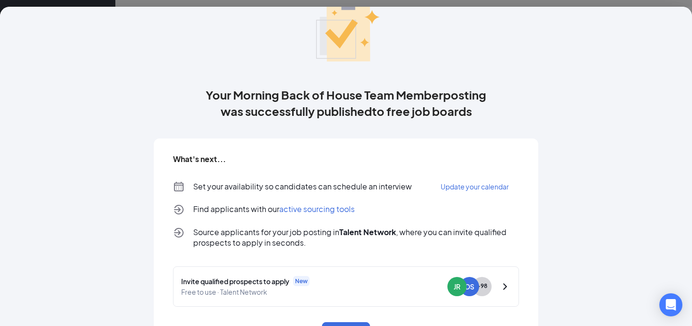
scroll to position [87, 0]
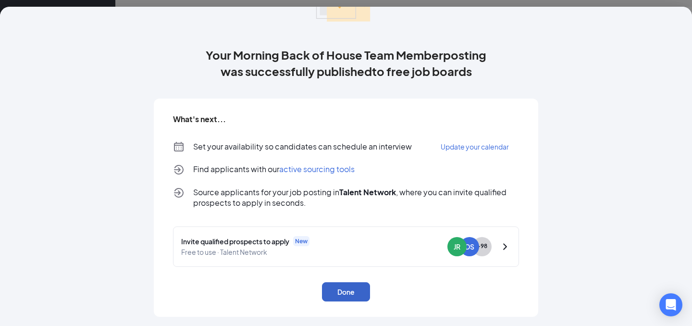
click at [337, 295] on button "Done" at bounding box center [346, 291] width 48 height 19
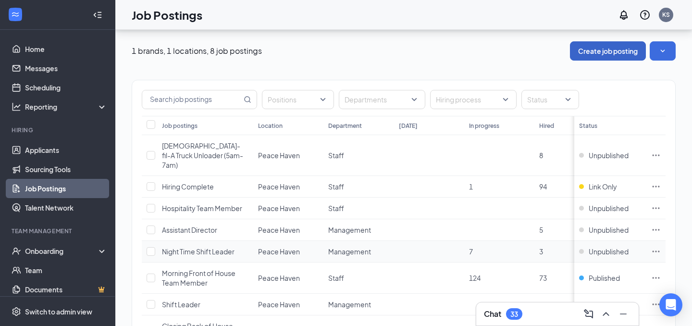
scroll to position [64, 0]
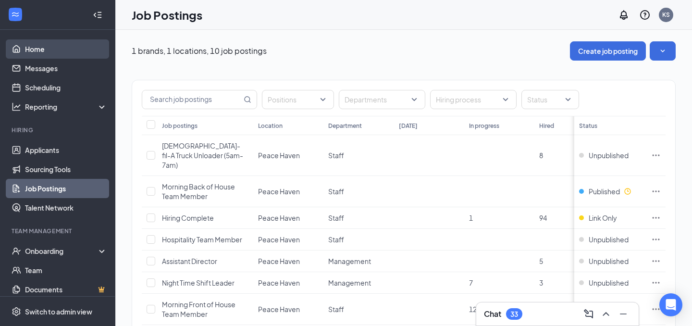
click at [61, 49] on link "Home" at bounding box center [66, 48] width 82 height 19
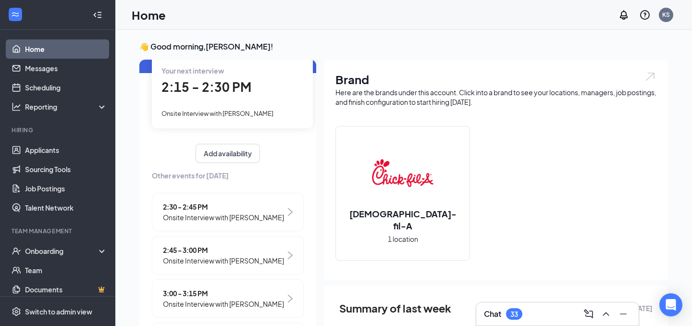
scroll to position [50, 0]
click at [235, 160] on button "Add availability" at bounding box center [227, 153] width 64 height 19
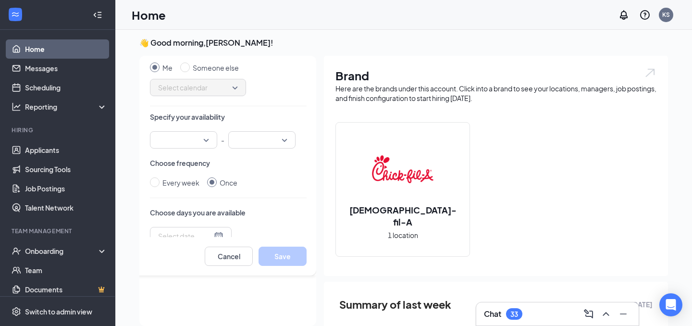
scroll to position [0, 0]
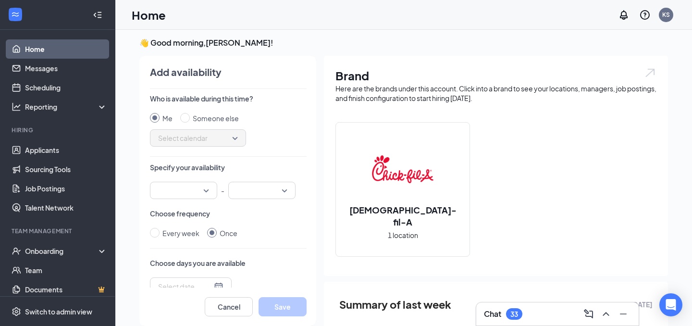
click at [186, 201] on div "Who is available during this time? Me Someone else Select calendar Specify your…" at bounding box center [228, 191] width 157 height 194
click at [186, 195] on input "search" at bounding box center [180, 190] width 49 height 16
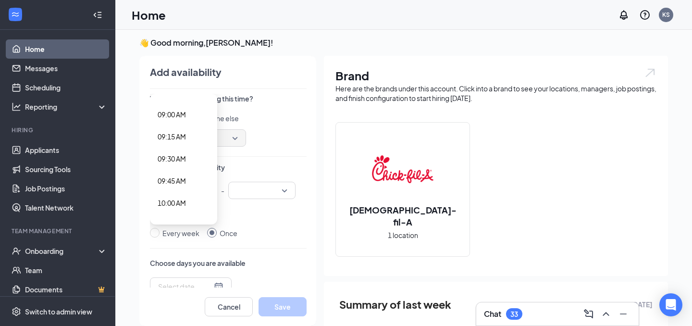
scroll to position [803, 0]
click at [179, 101] on span "09:00 AM" at bounding box center [172, 100] width 28 height 11
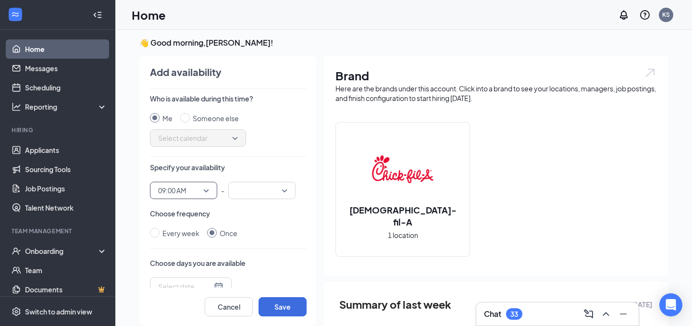
click at [239, 189] on input "search" at bounding box center [258, 190] width 49 height 16
click at [264, 204] on span "11:00 AM" at bounding box center [250, 202] width 28 height 11
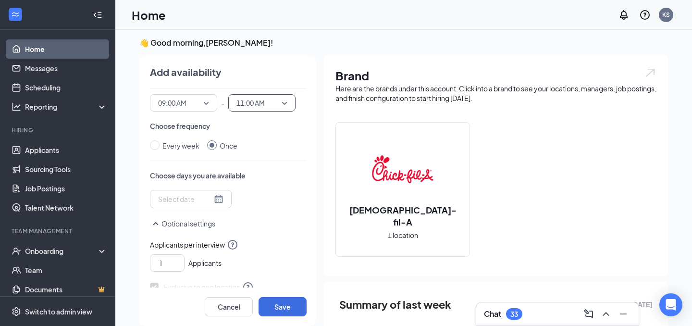
scroll to position [88, 0]
click at [206, 195] on div at bounding box center [190, 198] width 65 height 11
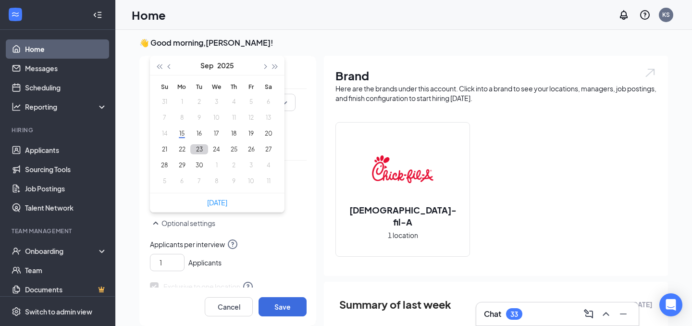
click at [200, 148] on button "23" at bounding box center [199, 149] width 18 height 10
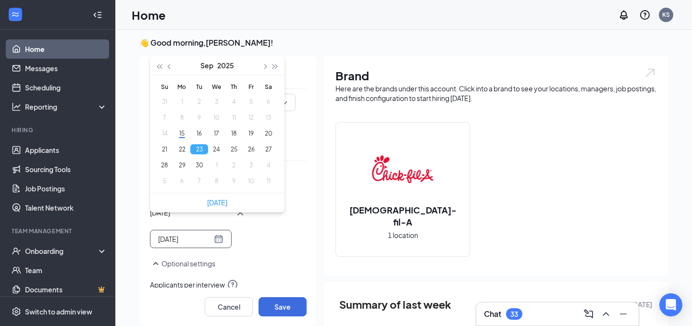
type input "2025-09-23"
click at [295, 243] on div "Tue Sep 23 Sep 2025 Su Mo Tu We Th Fr Sa 31 1 2 3 4 5 6 7 8 9 10 11 12 13 14 15…" at bounding box center [228, 218] width 157 height 59
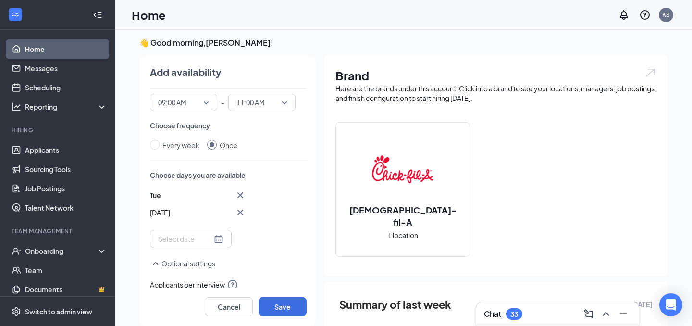
click at [206, 241] on div at bounding box center [190, 238] width 65 height 11
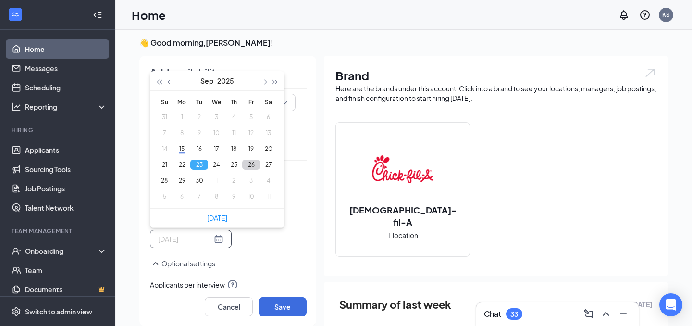
click at [251, 161] on button "26" at bounding box center [251, 164] width 18 height 10
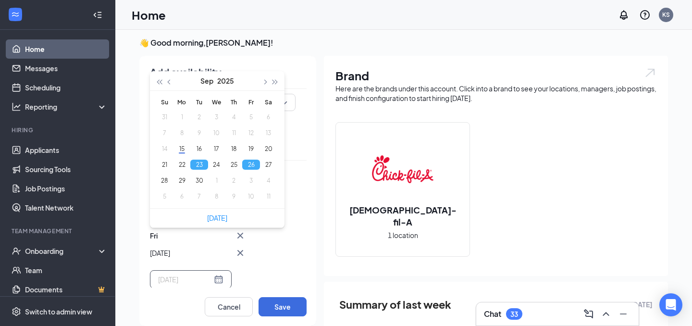
type input "2025-09-26"
click at [301, 261] on div "Tue Sep 23 Fri Sep 26 Sep 2025 Su Mo Tu We Th Fr Sa 31 1 2 3 4 5 6 7 8 9 10 11 …" at bounding box center [228, 238] width 157 height 99
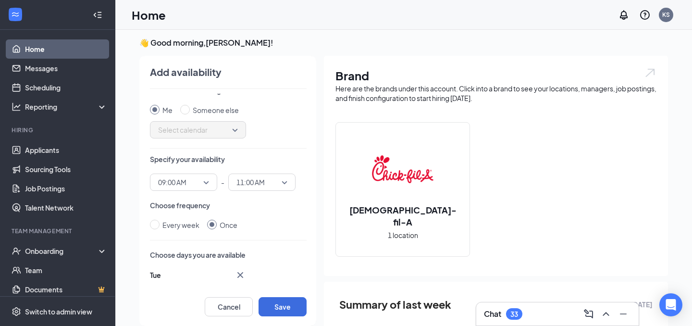
scroll to position [0, 0]
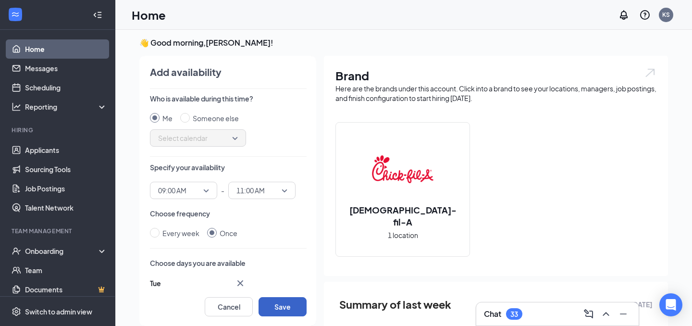
click at [287, 309] on button "Save" at bounding box center [282, 306] width 48 height 19
